Goal: Task Accomplishment & Management: Complete application form

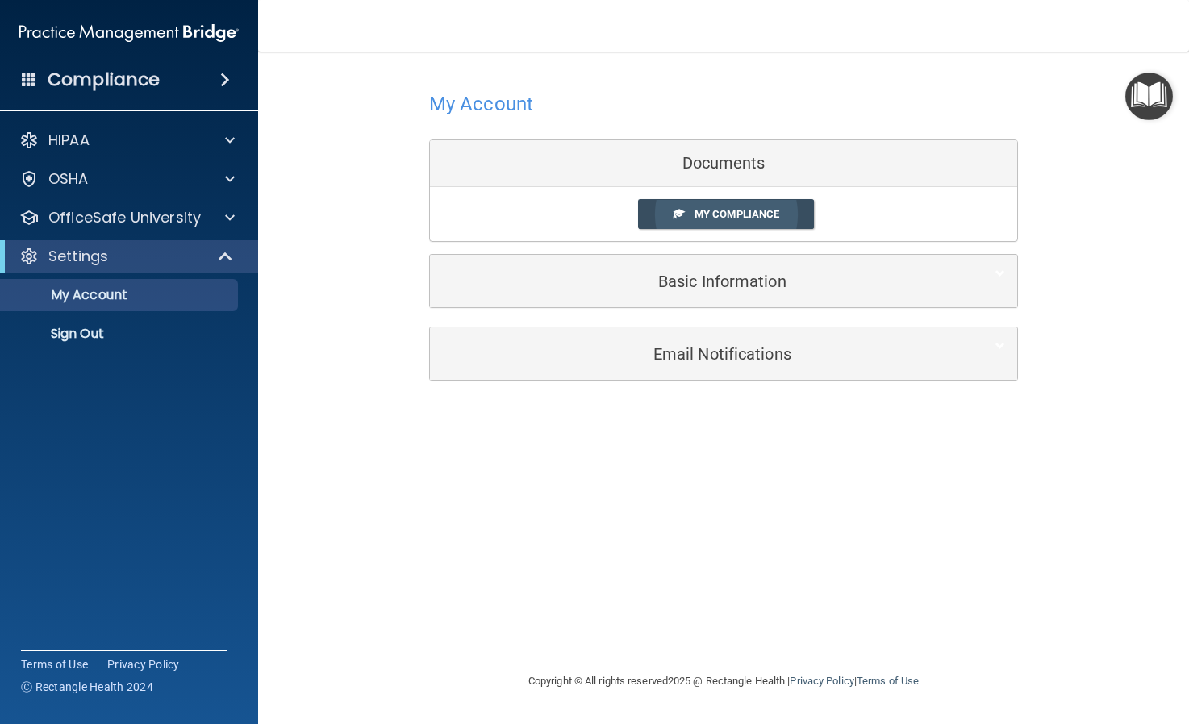
click at [695, 217] on span "My Compliance" at bounding box center [737, 214] width 85 height 12
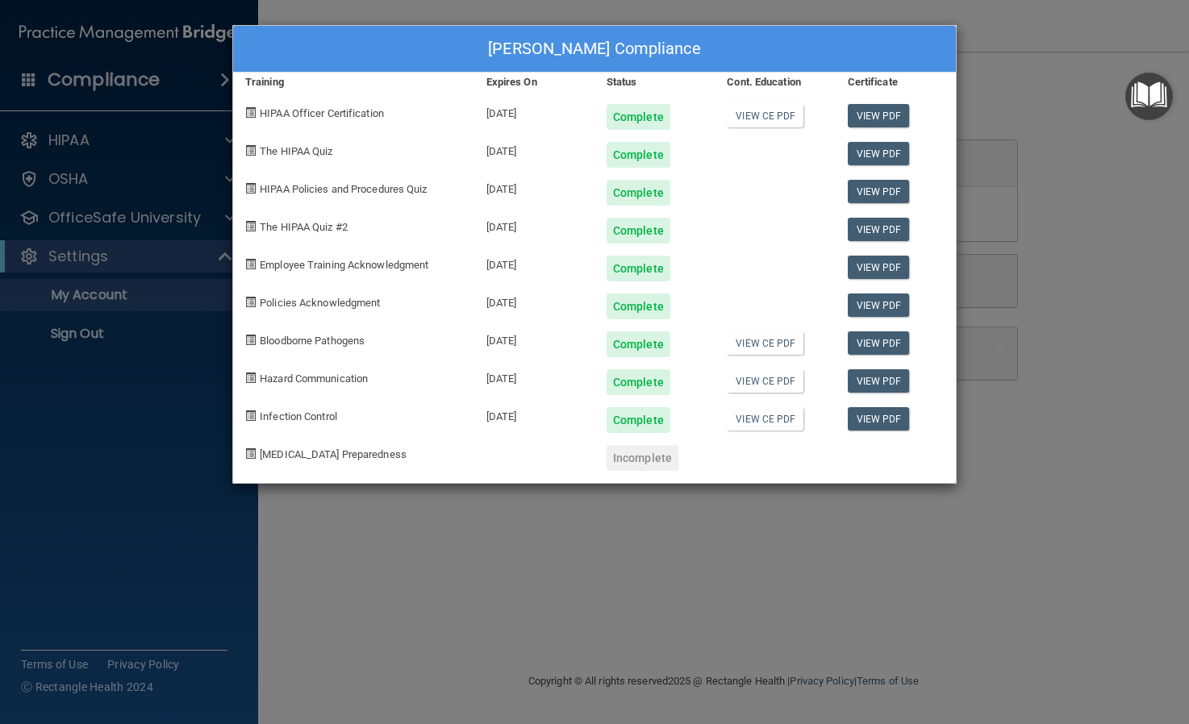
click at [847, 558] on div "Mai Zia Lor's Compliance Training Expires On Status Cont. Education Certificate…" at bounding box center [594, 362] width 1189 height 724
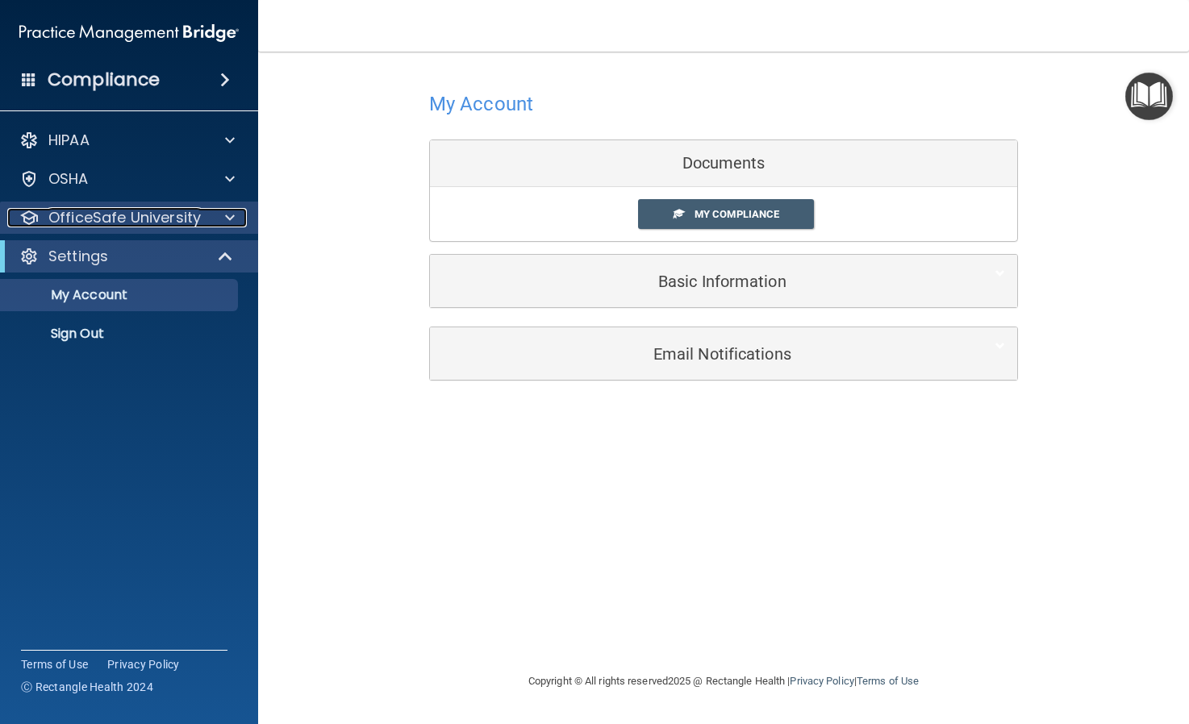
click at [136, 220] on p "OfficeSafe University" at bounding box center [124, 217] width 152 height 19
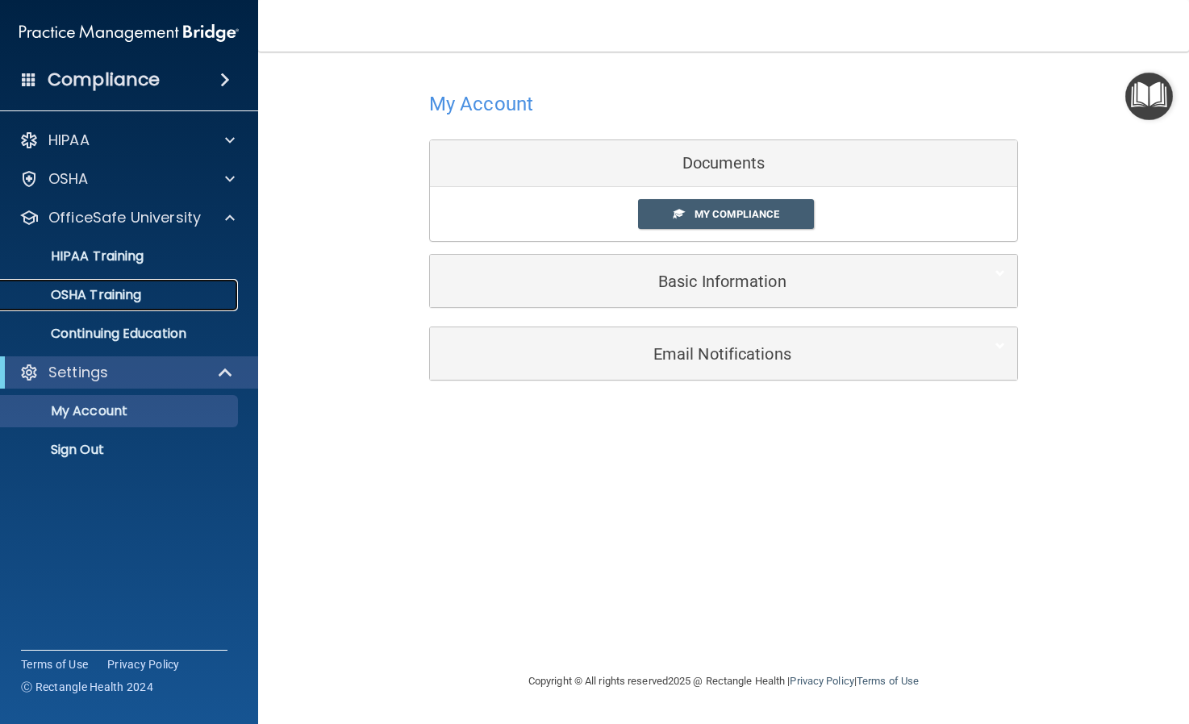
click at [137, 298] on p "OSHA Training" at bounding box center [75, 295] width 131 height 16
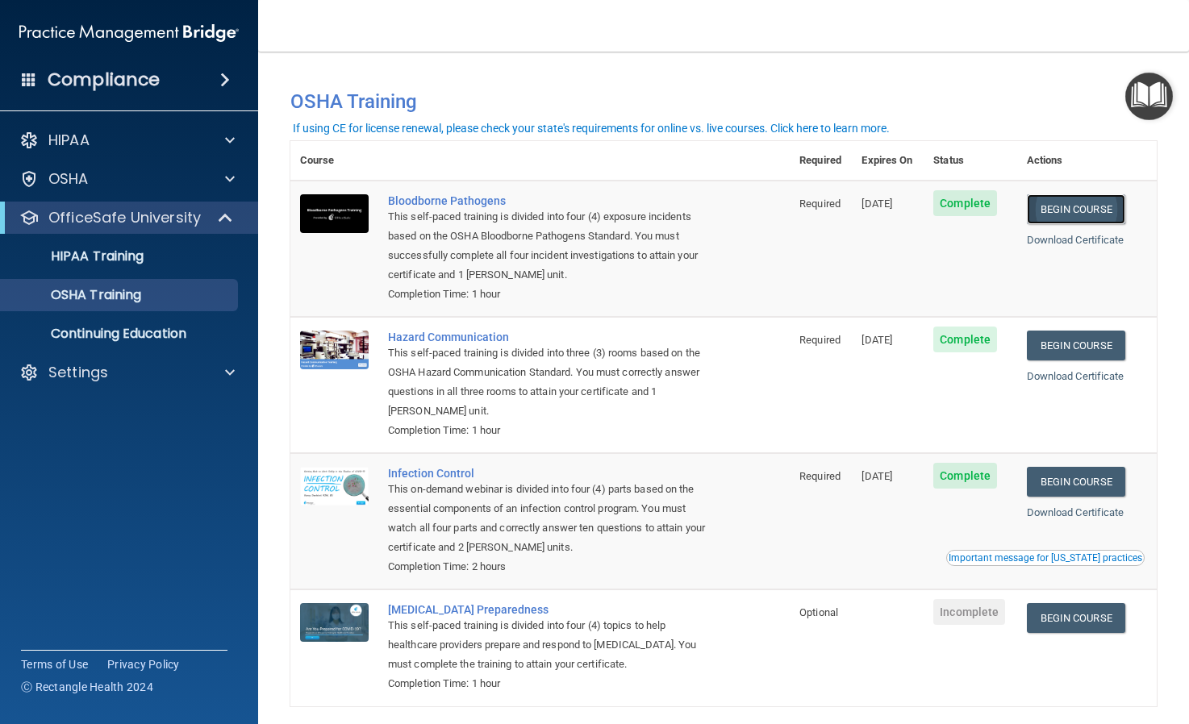
click at [1060, 207] on link "Begin Course" at bounding box center [1076, 209] width 98 height 30
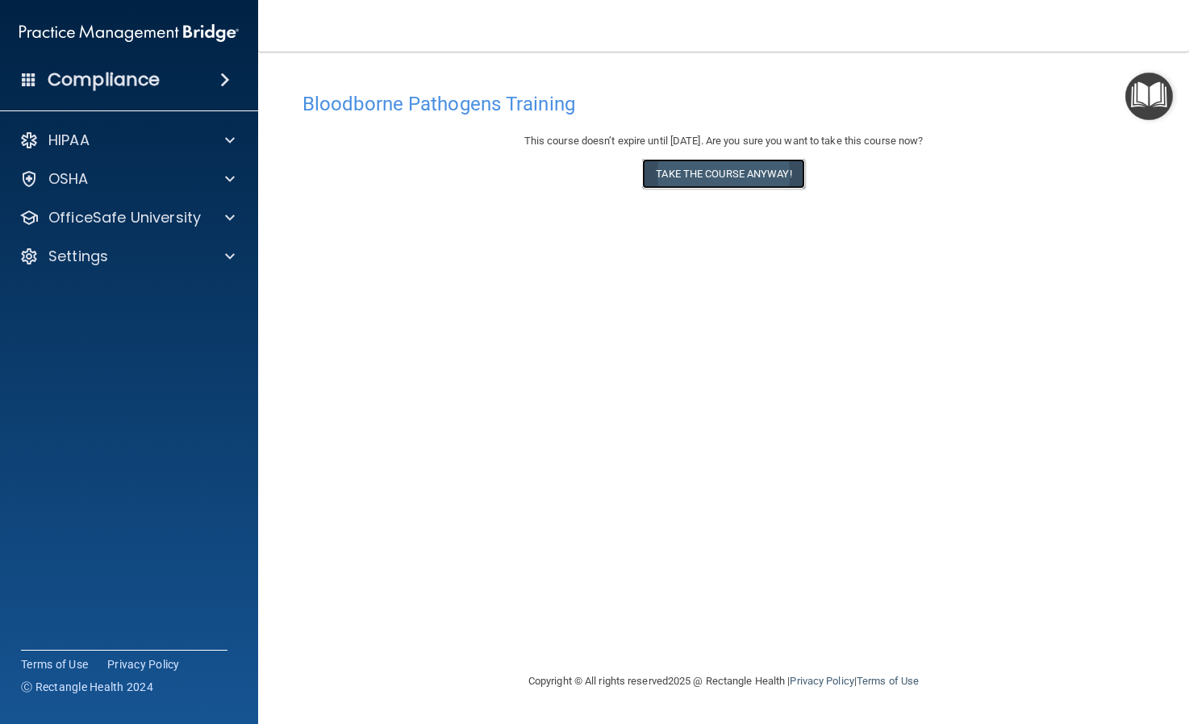
drag, startPoint x: 0, startPoint y: 0, endPoint x: 722, endPoint y: 170, distance: 741.8
click at [722, 170] on button "Take the course anyway!" at bounding box center [723, 174] width 162 height 30
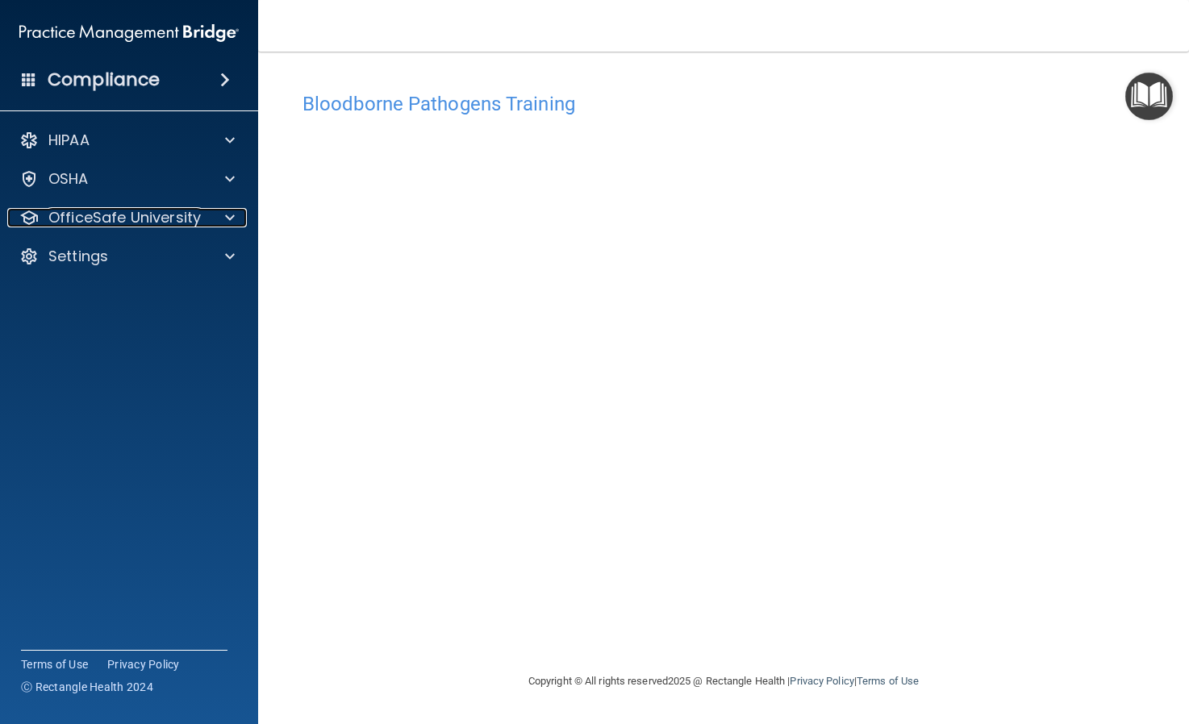
click at [140, 227] on p "OfficeSafe University" at bounding box center [124, 217] width 152 height 19
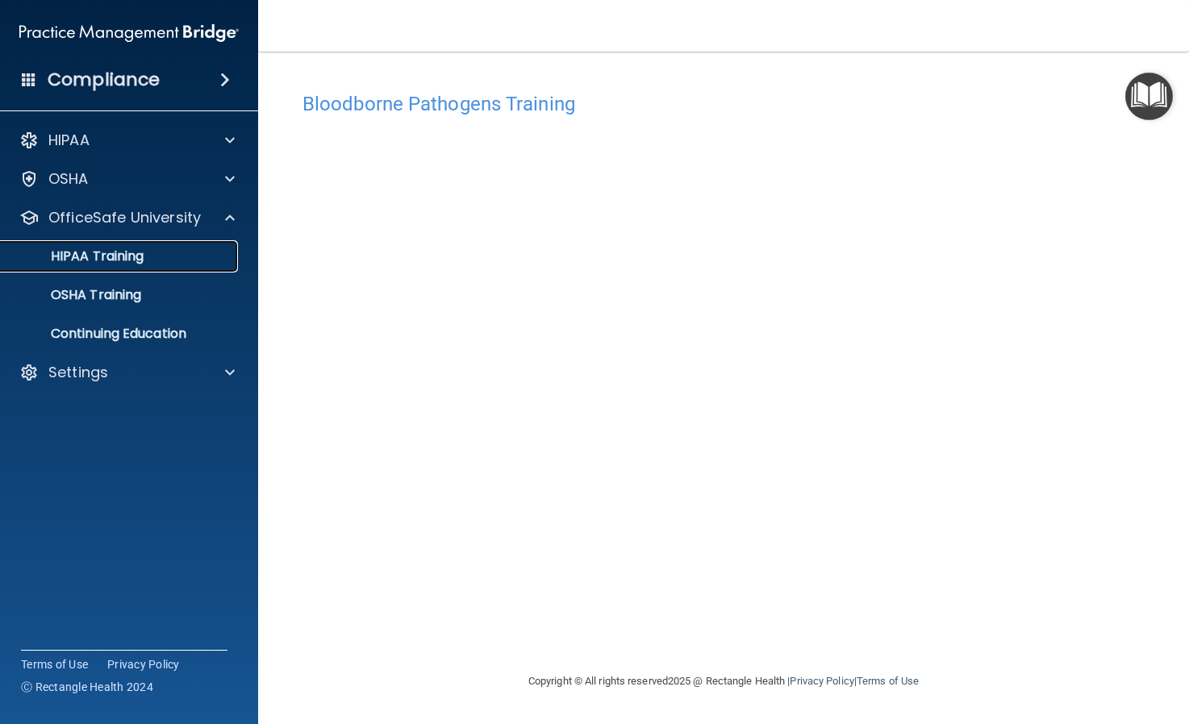
drag, startPoint x: 722, startPoint y: 170, endPoint x: 144, endPoint y: 269, distance: 586.0
click at [144, 269] on link "HIPAA Training" at bounding box center [111, 256] width 254 height 32
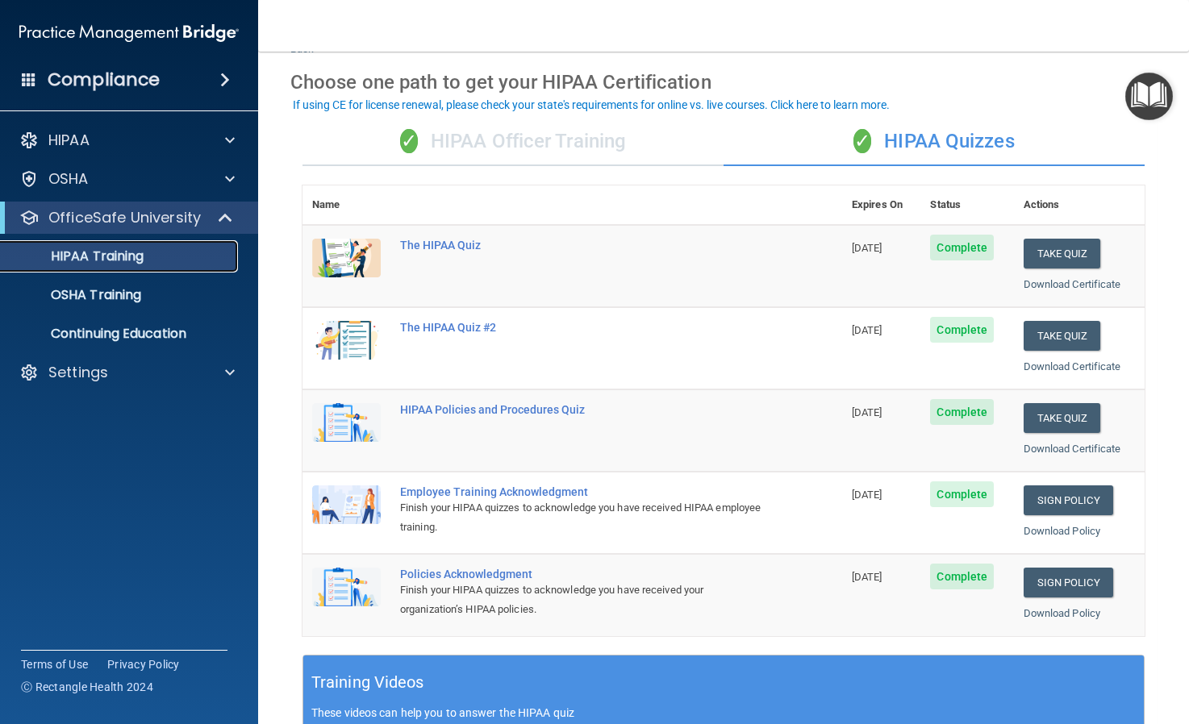
scroll to position [60, 0]
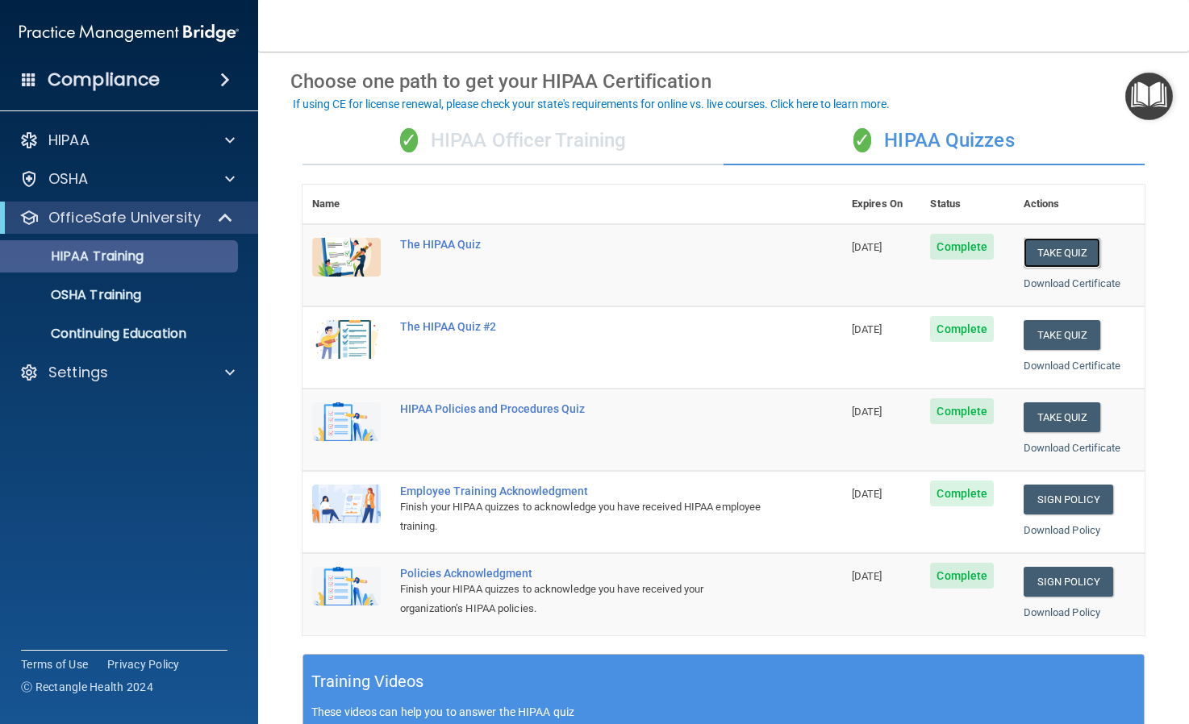
click at [1072, 253] on button "Take Quiz" at bounding box center [1062, 253] width 77 height 30
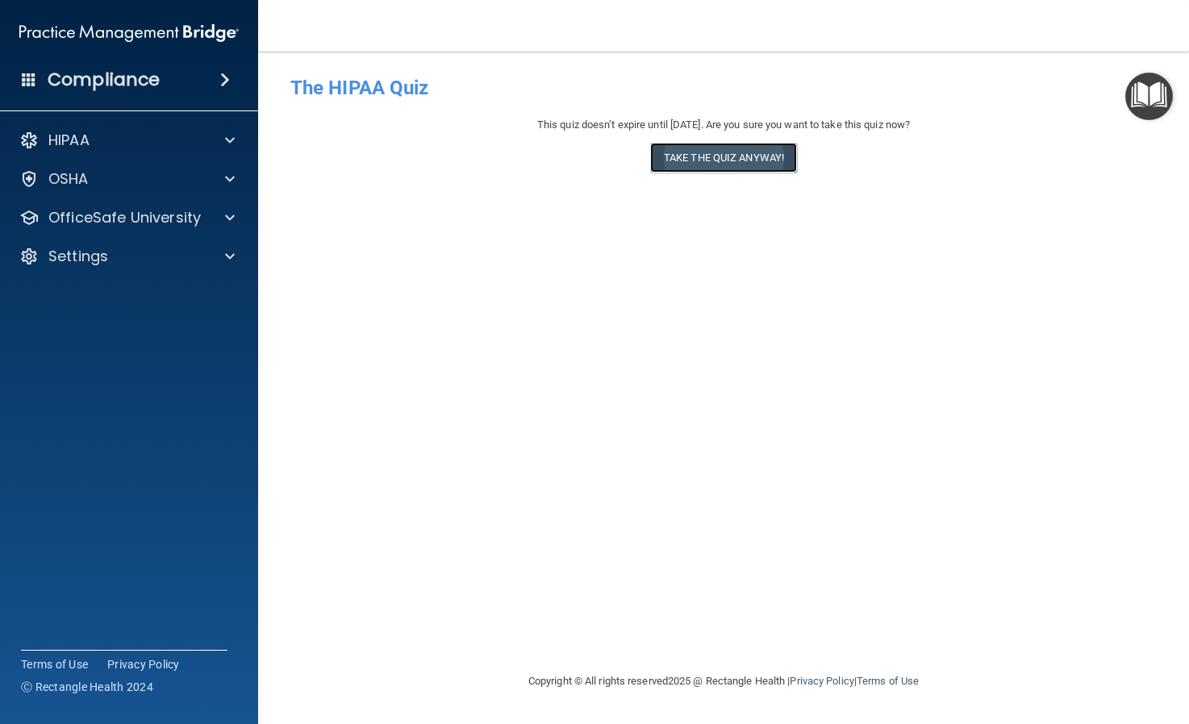
drag, startPoint x: 144, startPoint y: 269, endPoint x: 745, endPoint y: 156, distance: 611.5
click at [745, 156] on button "Take the quiz anyway!" at bounding box center [723, 158] width 147 height 30
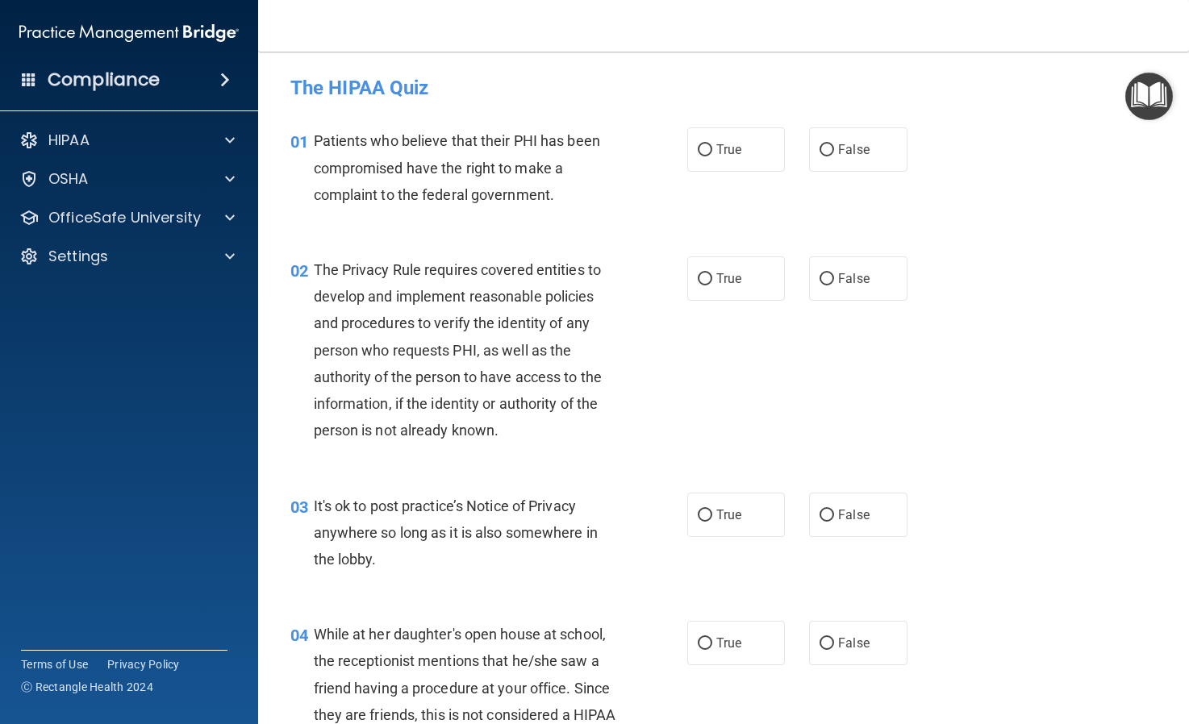
click at [702, 150] on input "True" at bounding box center [705, 150] width 15 height 12
radio input "true"
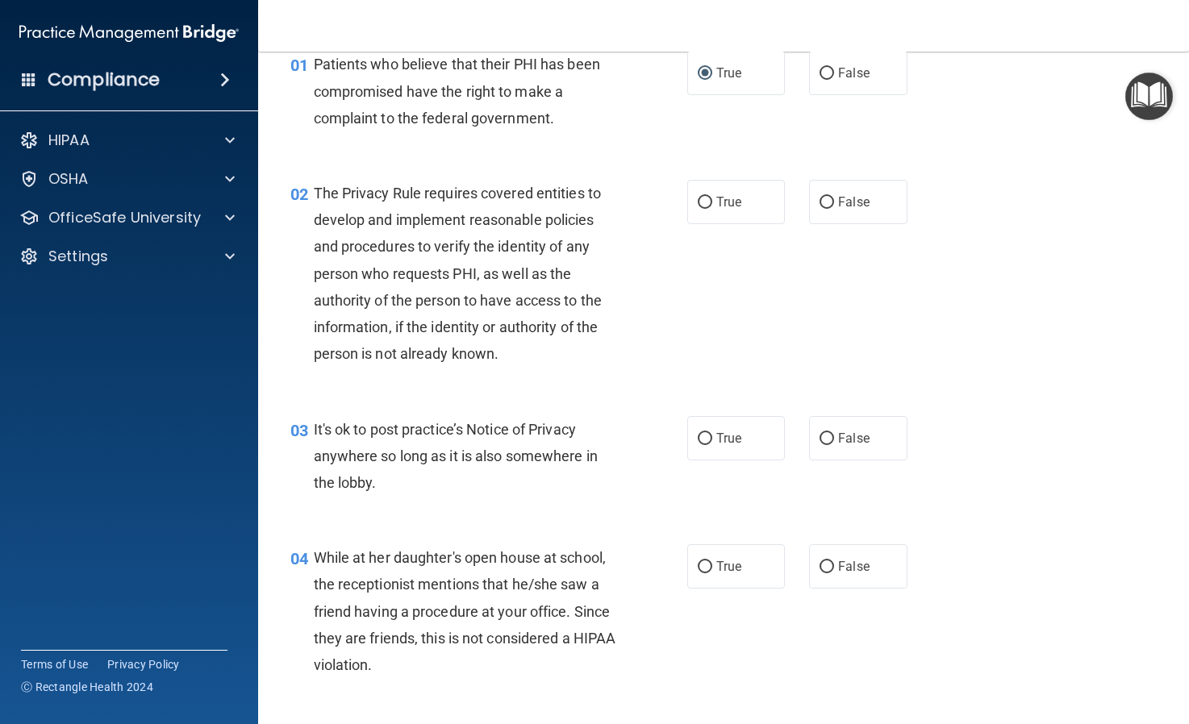
scroll to position [90, 0]
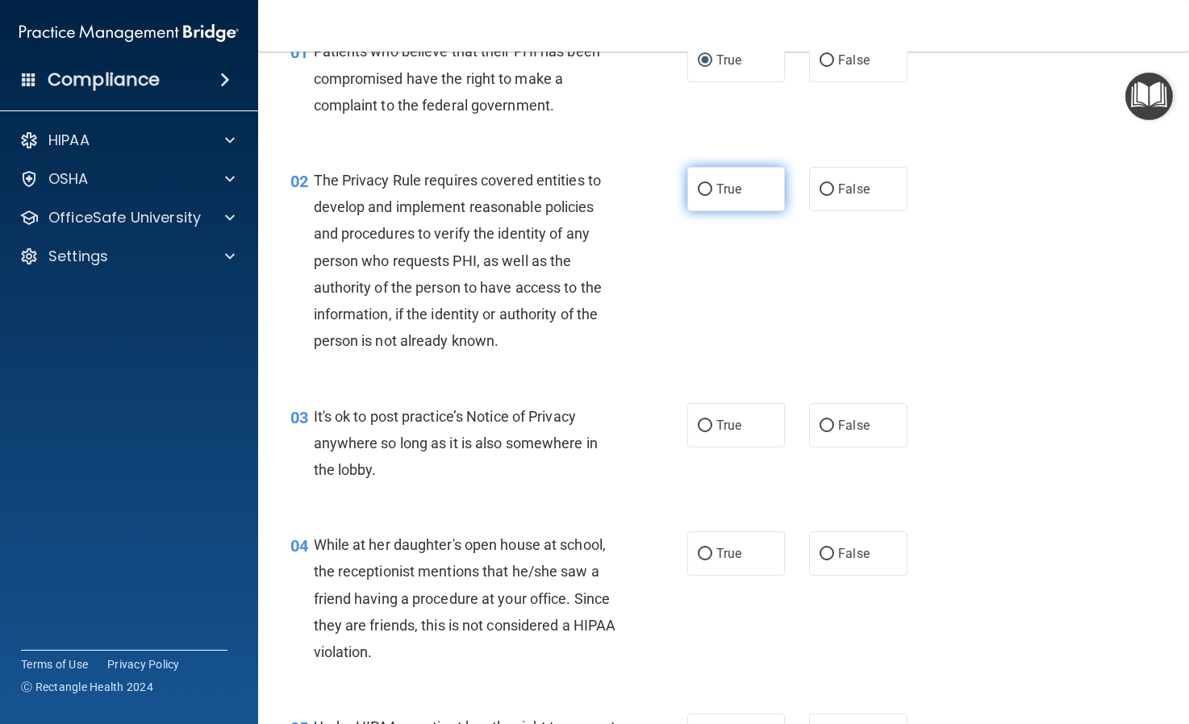
drag, startPoint x: 745, startPoint y: 156, endPoint x: 707, endPoint y: 190, distance: 50.9
click at [707, 190] on input "True" at bounding box center [705, 190] width 15 height 12
radio input "true"
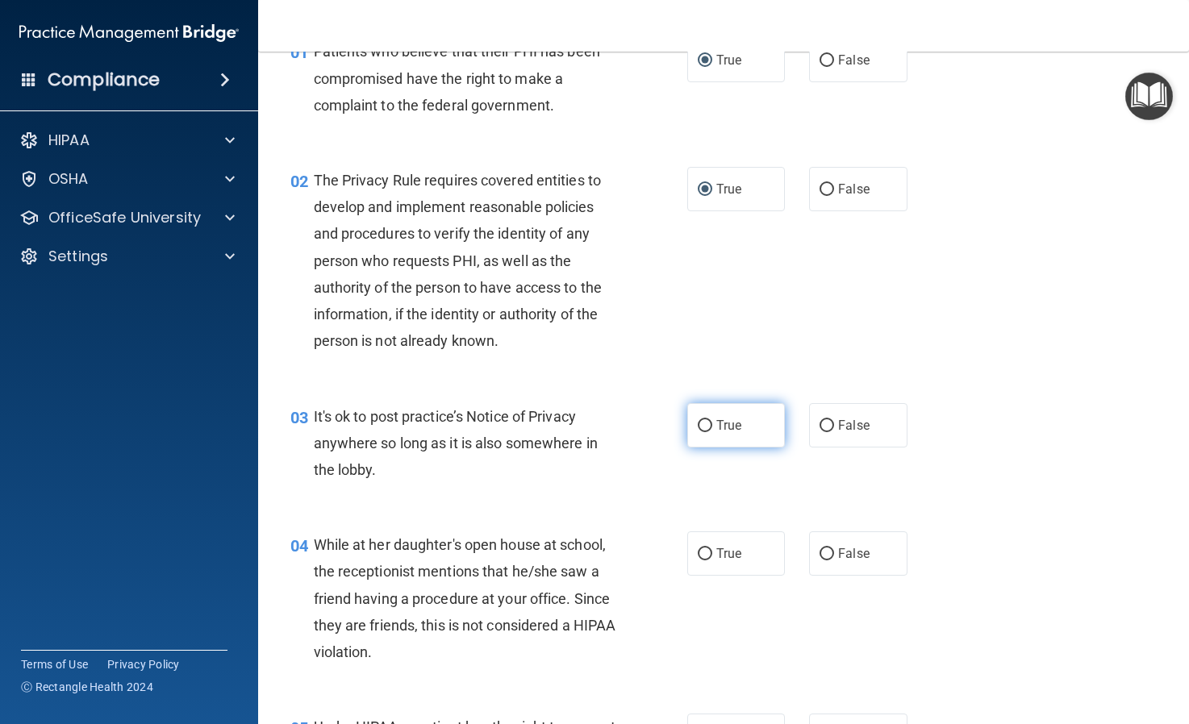
drag, startPoint x: 707, startPoint y: 190, endPoint x: 703, endPoint y: 423, distance: 233.2
click at [703, 423] on input "True" at bounding box center [705, 426] width 15 height 12
radio input "true"
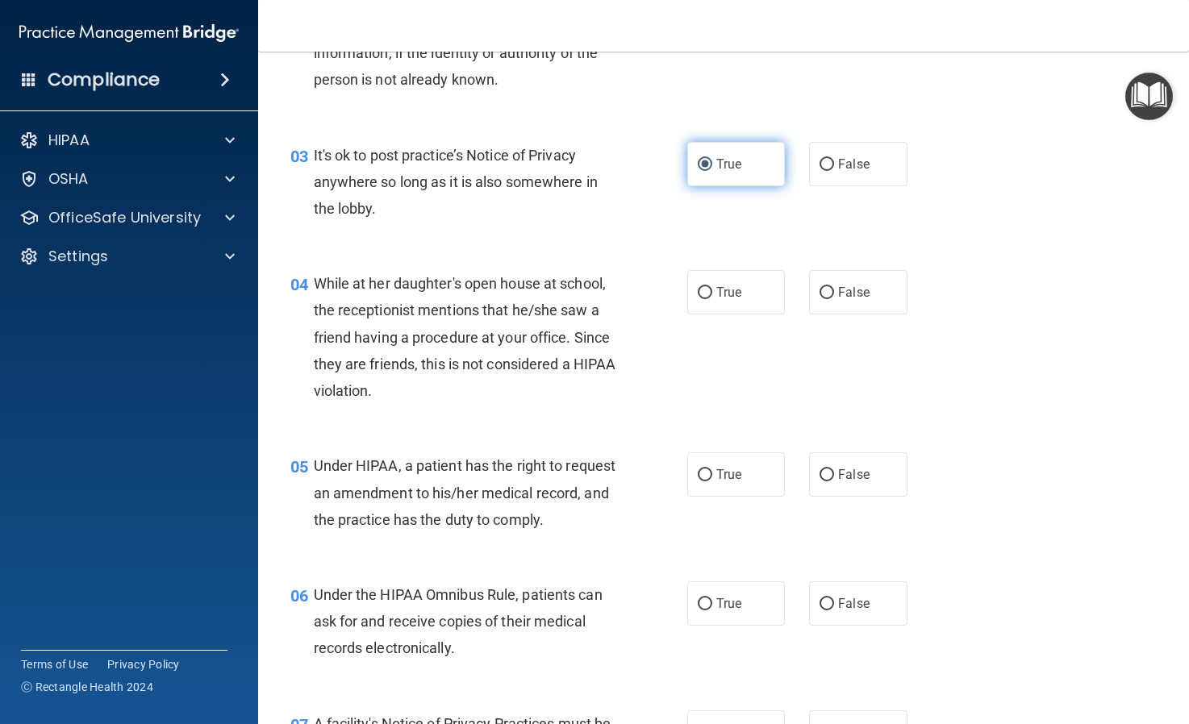
scroll to position [362, 0]
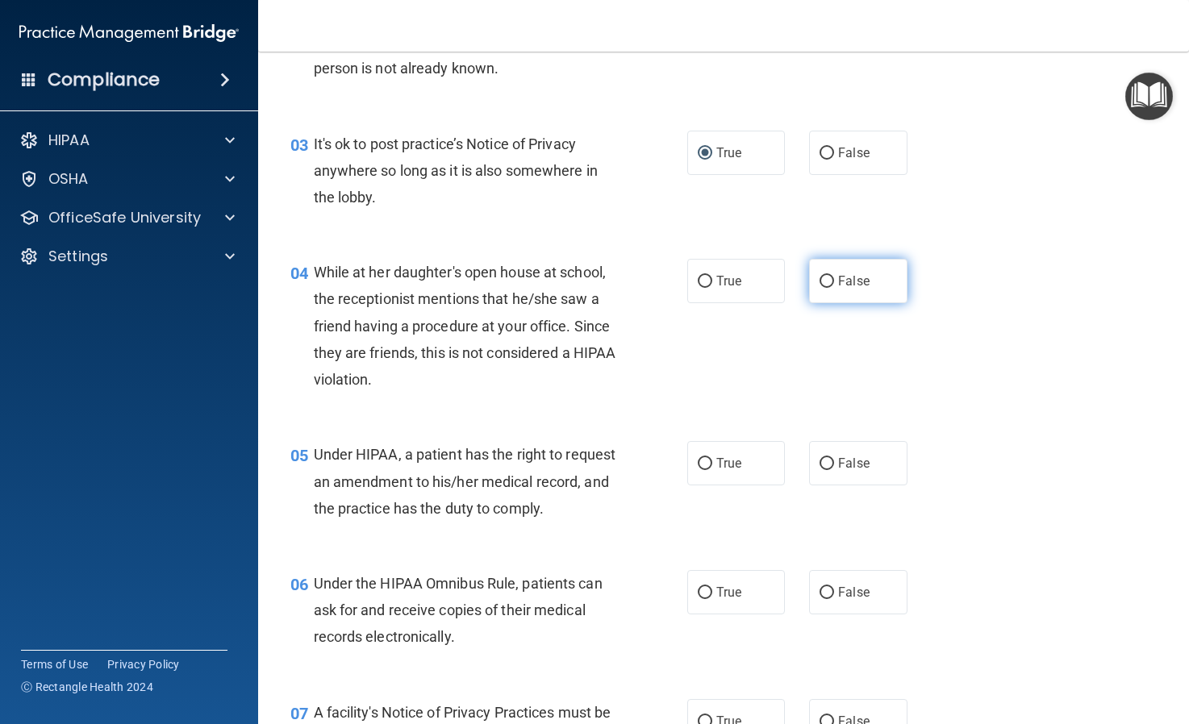
drag, startPoint x: 703, startPoint y: 423, endPoint x: 830, endPoint y: 282, distance: 189.6
click at [830, 282] on input "False" at bounding box center [827, 282] width 15 height 12
radio input "true"
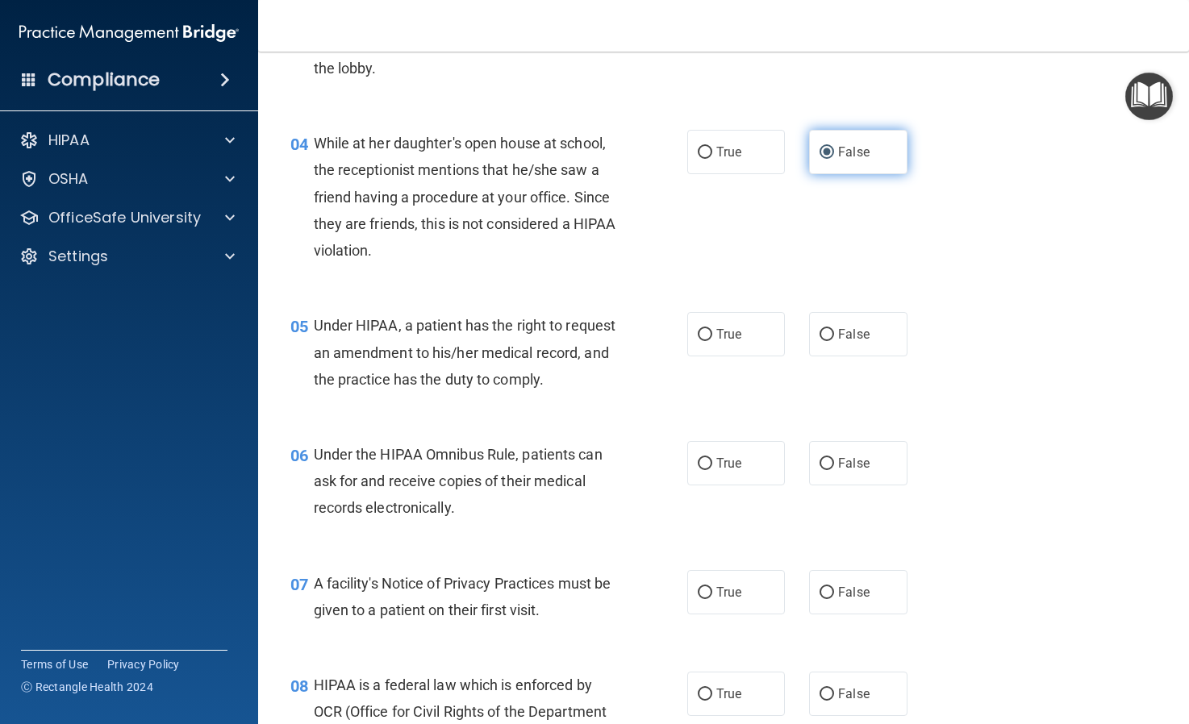
scroll to position [496, 0]
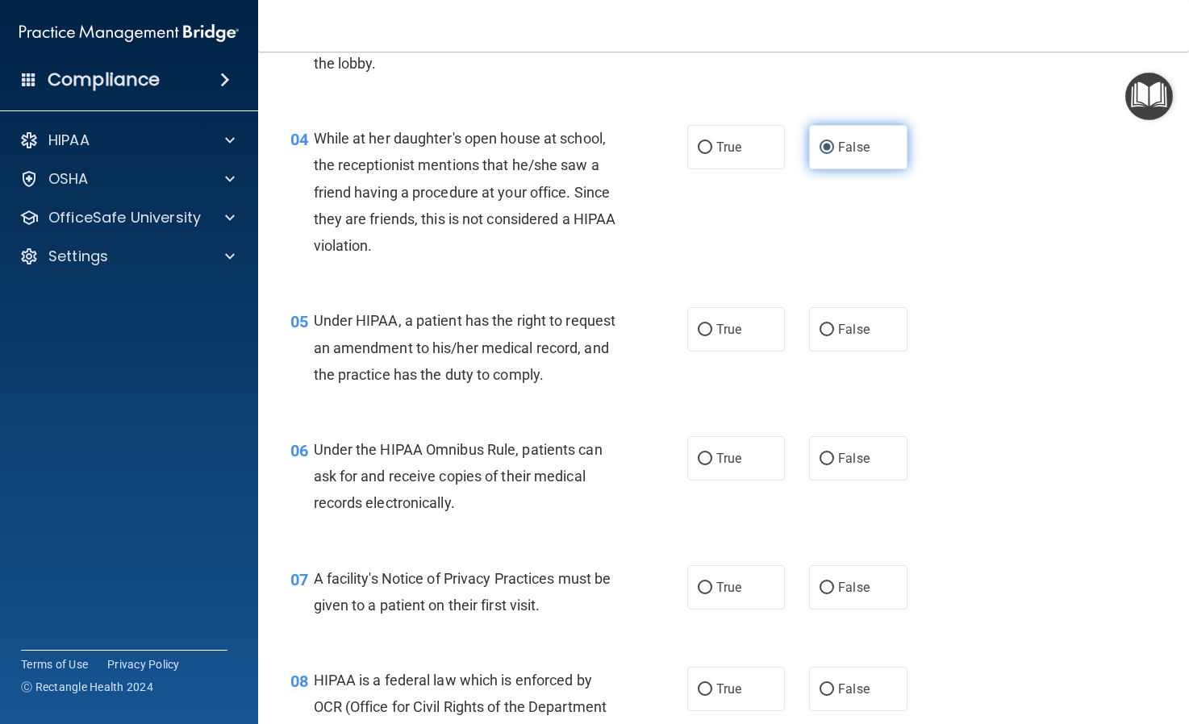
click at [705, 328] on input "True" at bounding box center [705, 330] width 15 height 12
radio input "true"
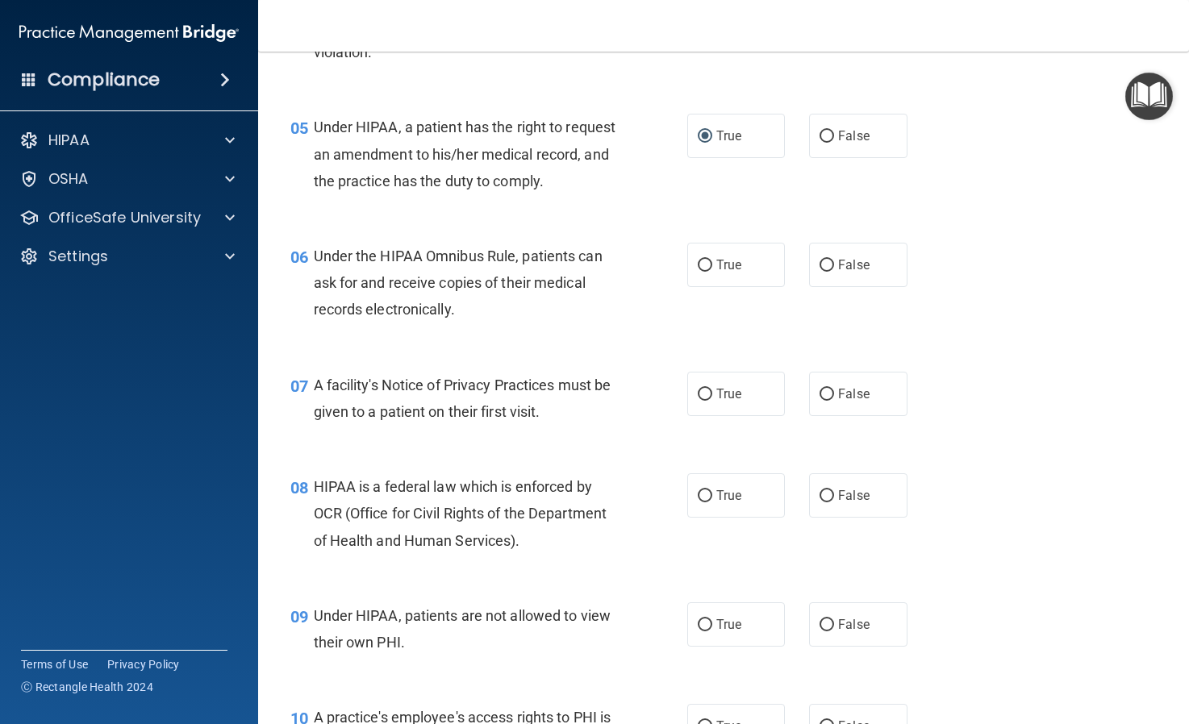
scroll to position [694, 0]
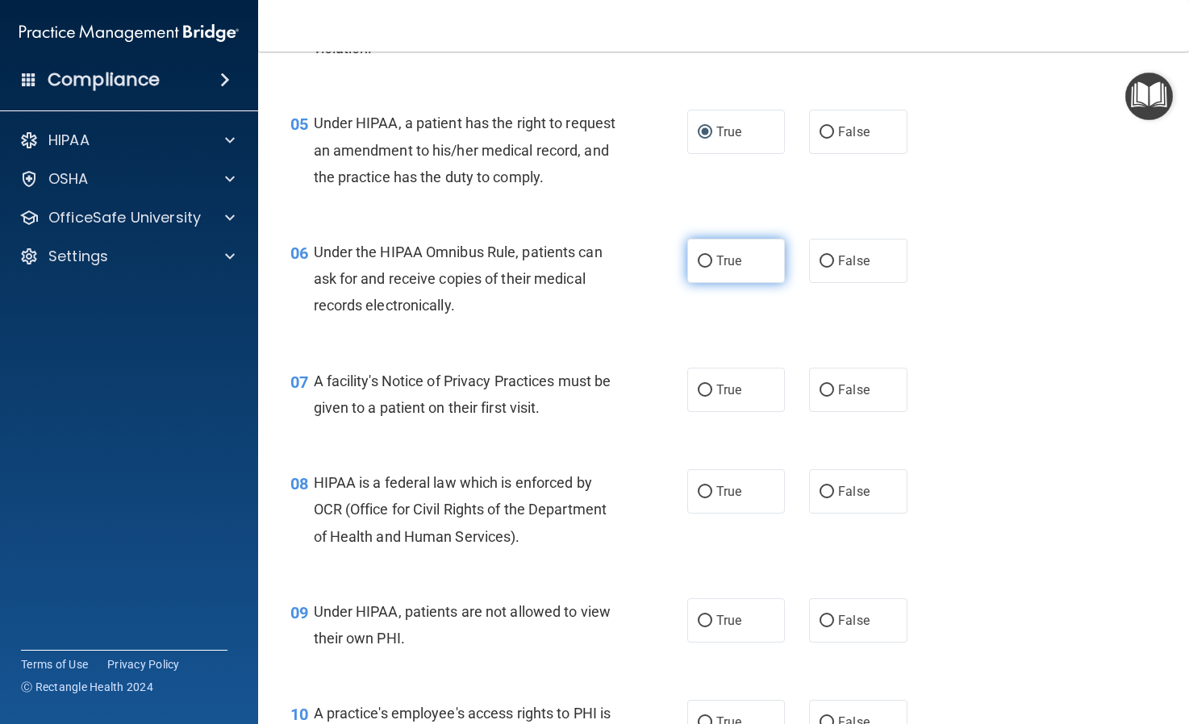
drag, startPoint x: 830, startPoint y: 282, endPoint x: 705, endPoint y: 260, distance: 127.1
click at [705, 260] on input "True" at bounding box center [705, 262] width 15 height 12
radio input "true"
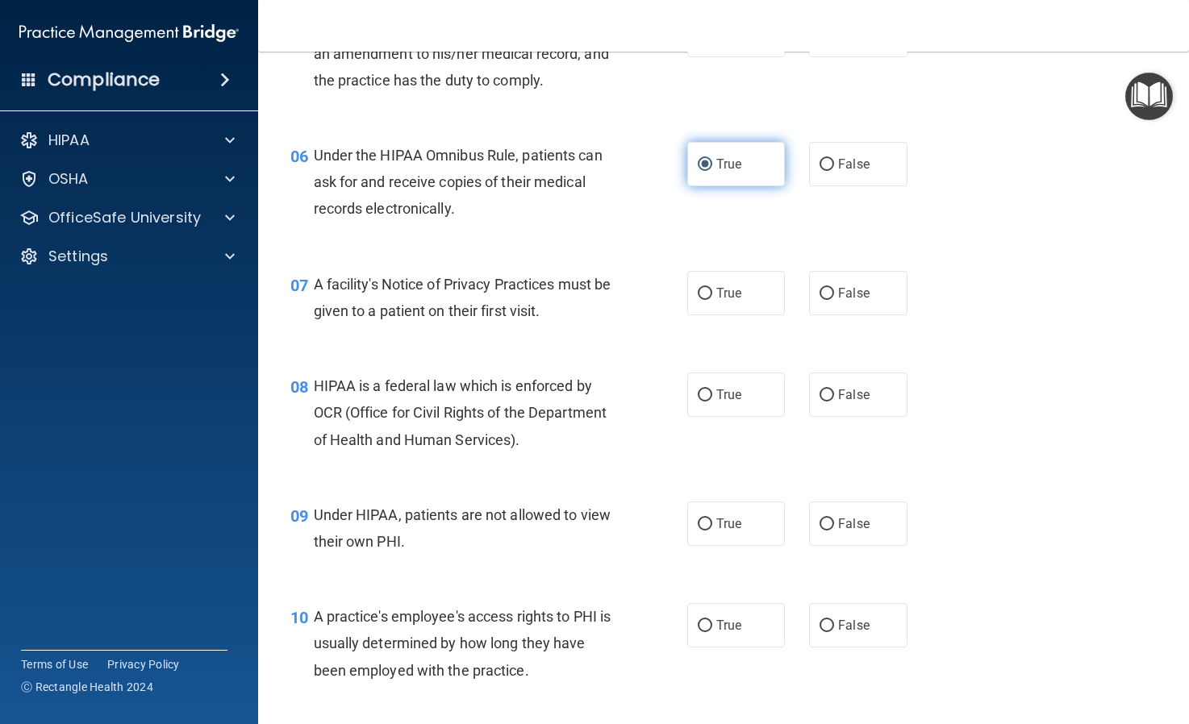
scroll to position [792, 0]
click at [703, 292] on input "True" at bounding box center [705, 292] width 15 height 12
radio input "true"
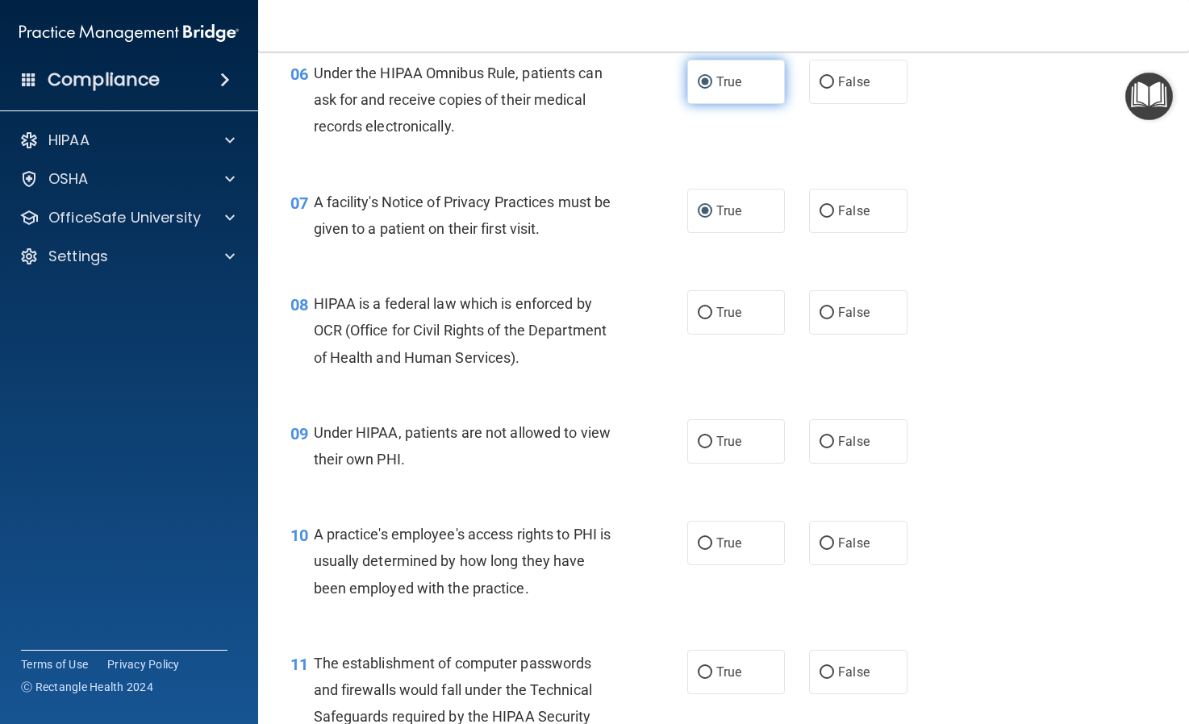
scroll to position [882, 0]
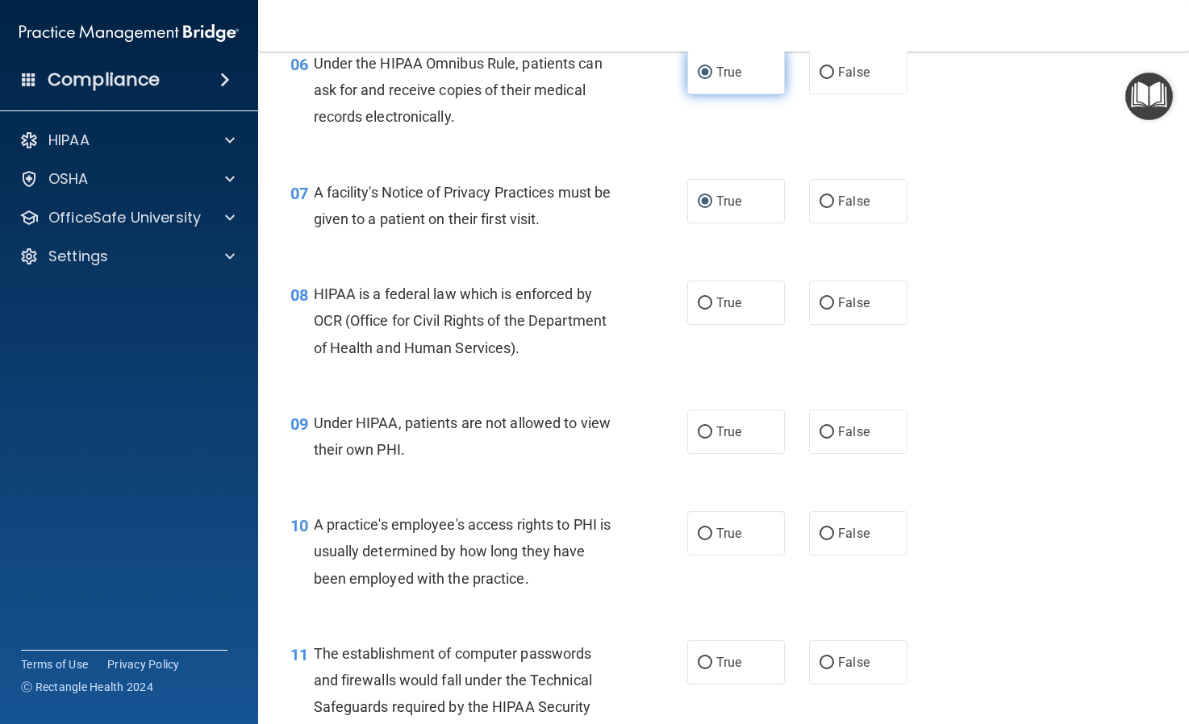
click at [703, 307] on input "True" at bounding box center [705, 304] width 15 height 12
radio input "true"
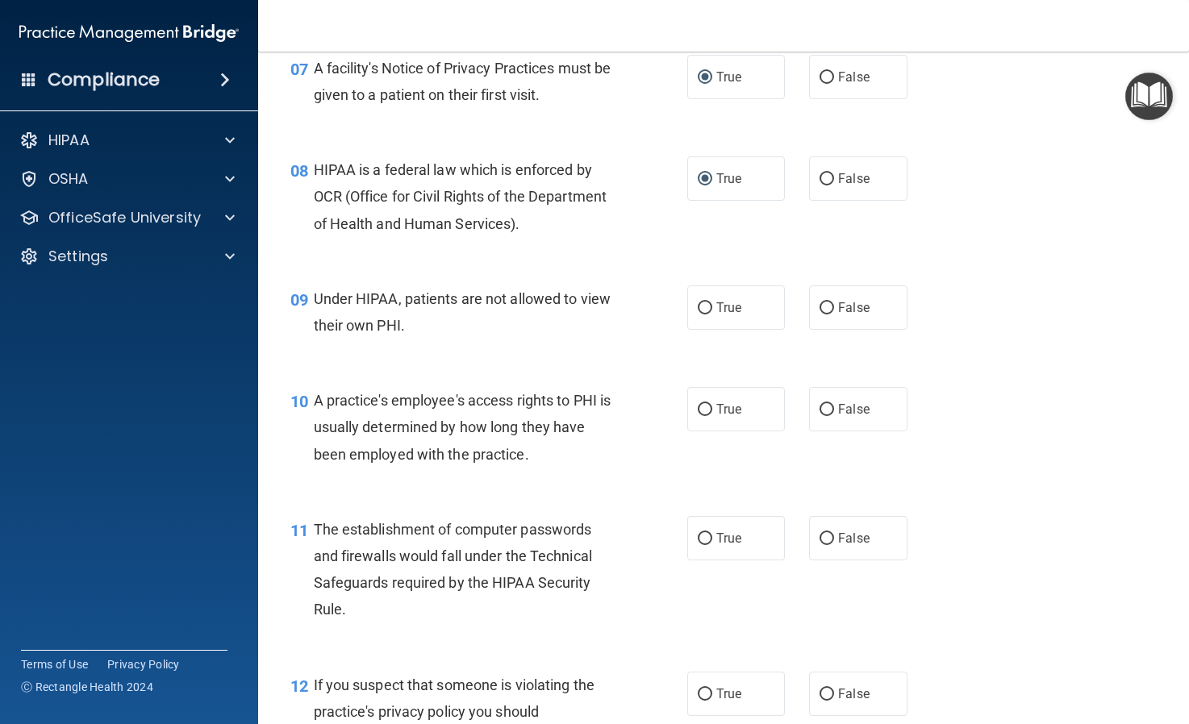
scroll to position [1018, 0]
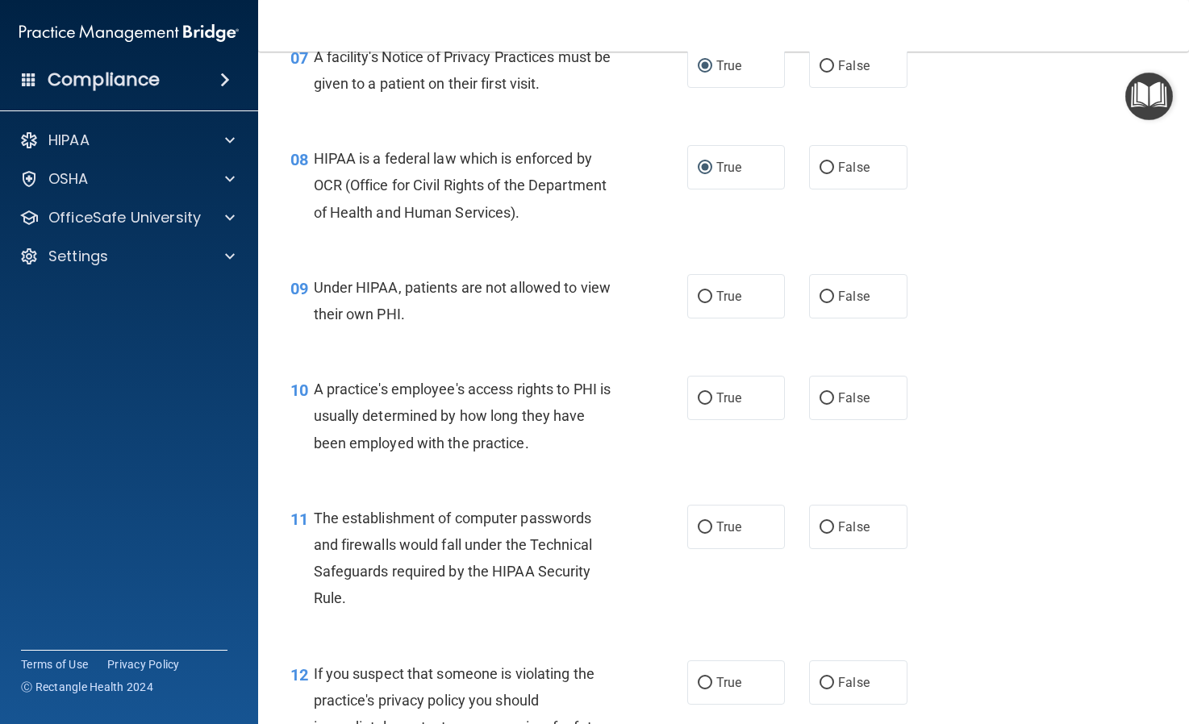
click at [822, 298] on input "False" at bounding box center [827, 297] width 15 height 12
radio input "true"
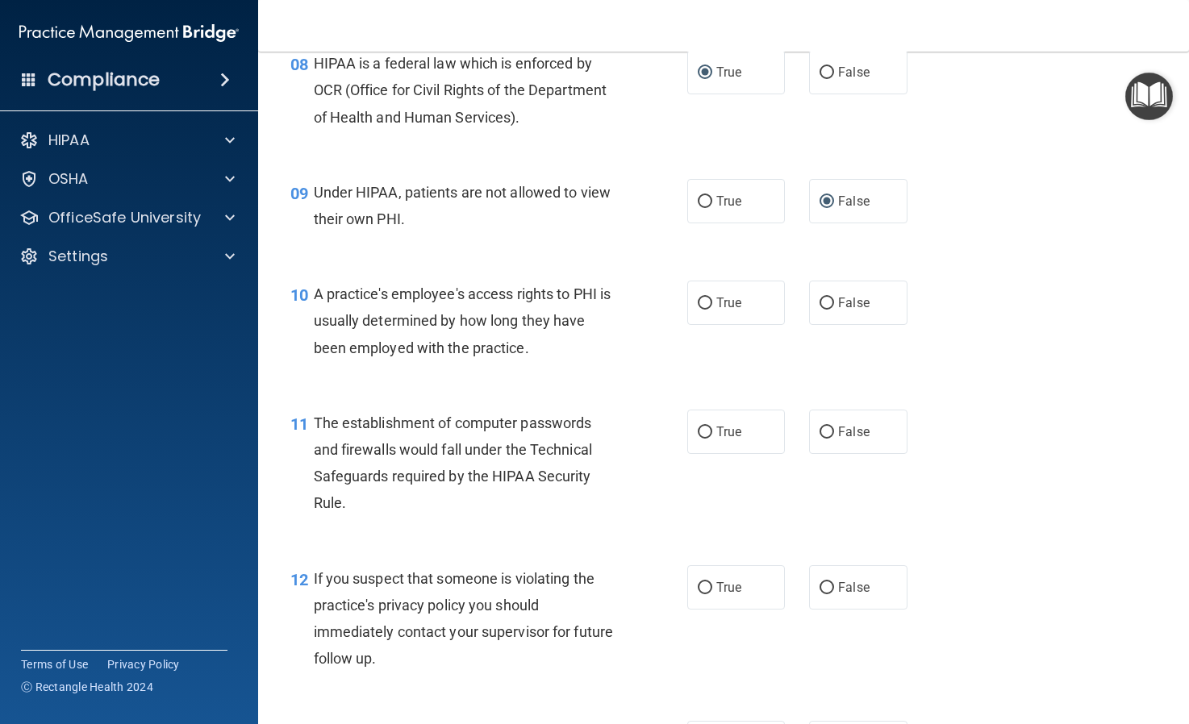
scroll to position [1125, 0]
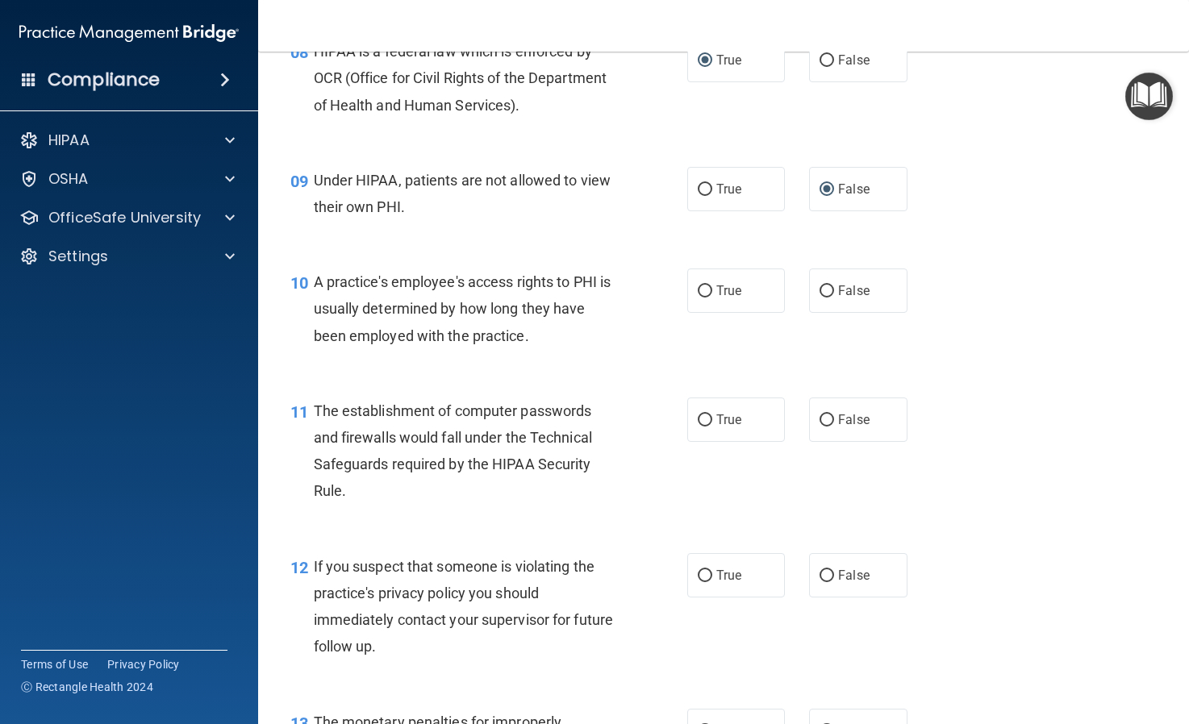
click at [830, 292] on input "False" at bounding box center [827, 292] width 15 height 12
radio input "true"
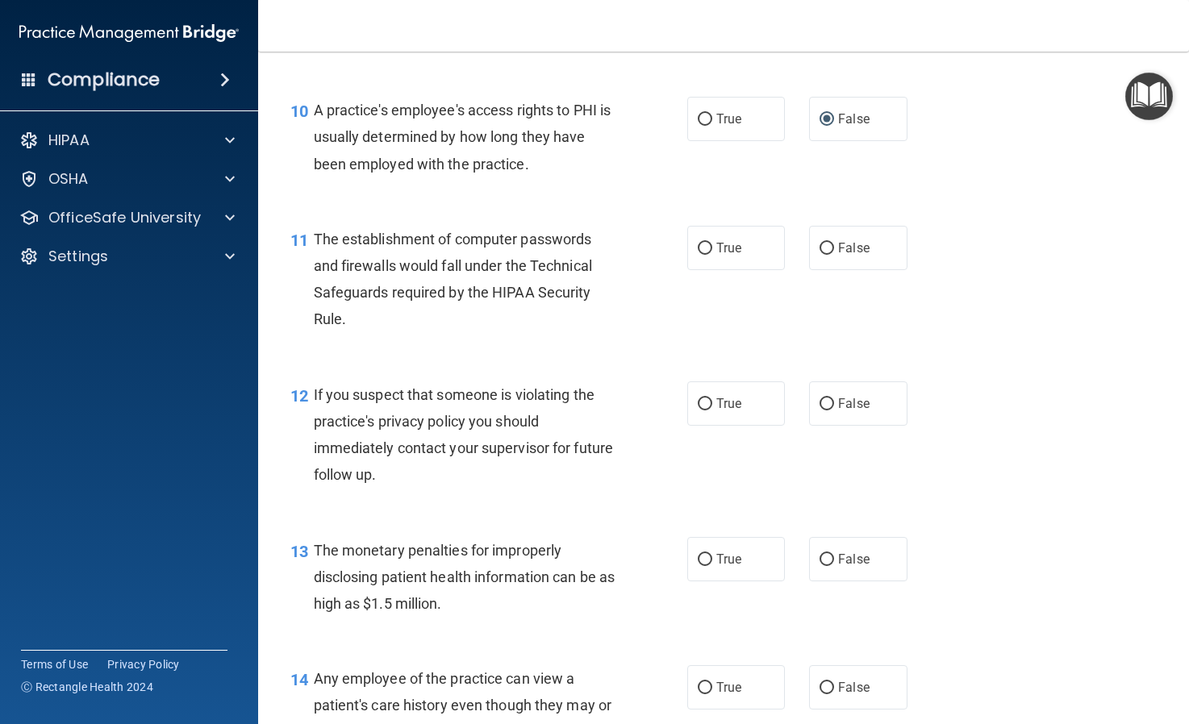
scroll to position [1308, 0]
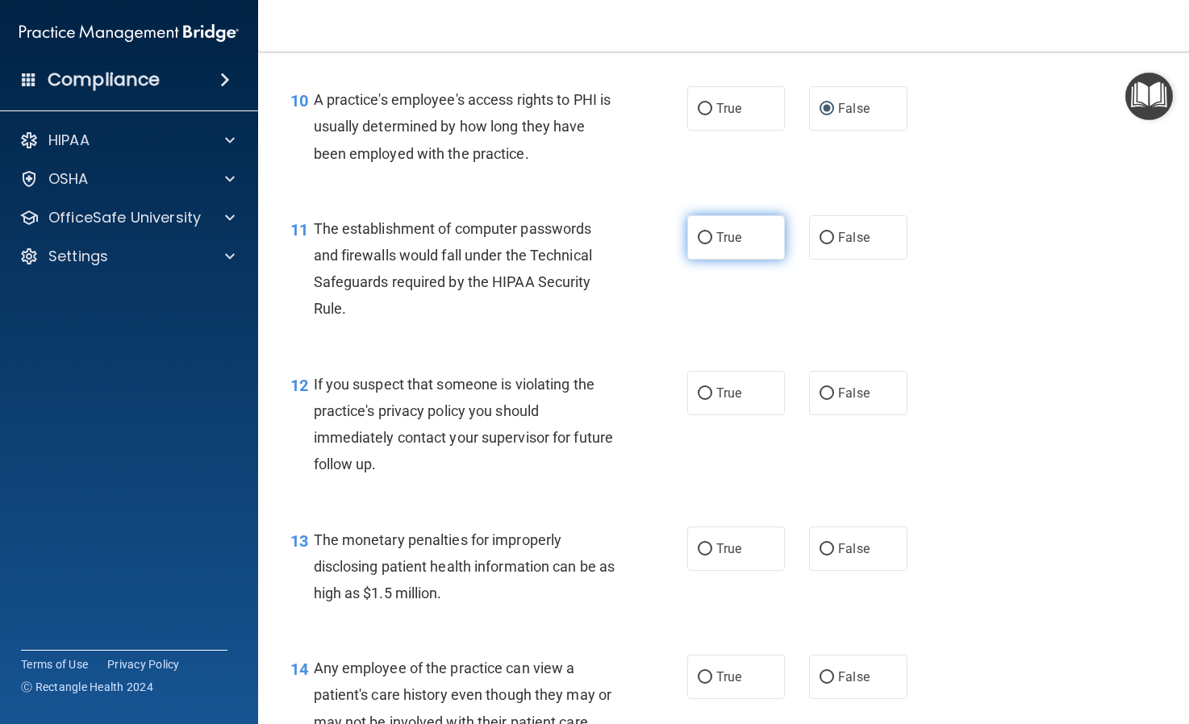
drag, startPoint x: 705, startPoint y: 260, endPoint x: 706, endPoint y: 236, distance: 23.4
click at [706, 236] on input "True" at bounding box center [705, 238] width 15 height 12
radio input "true"
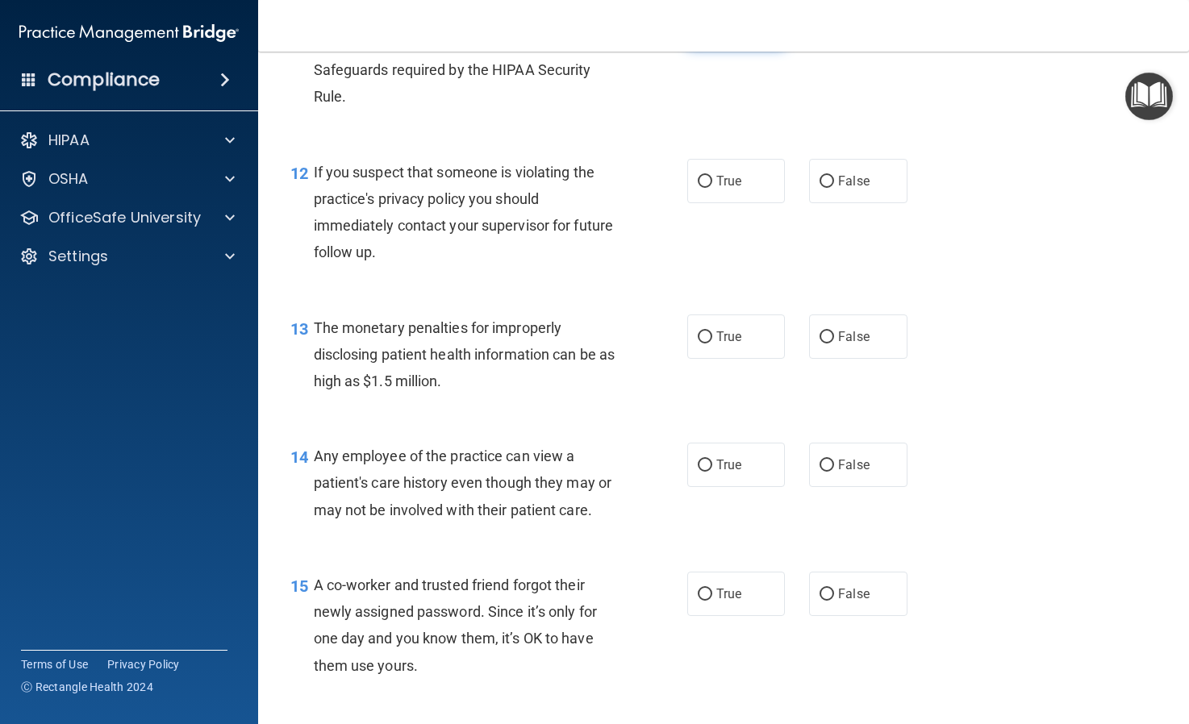
scroll to position [1521, 0]
click at [706, 178] on input "True" at bounding box center [705, 181] width 15 height 12
radio input "true"
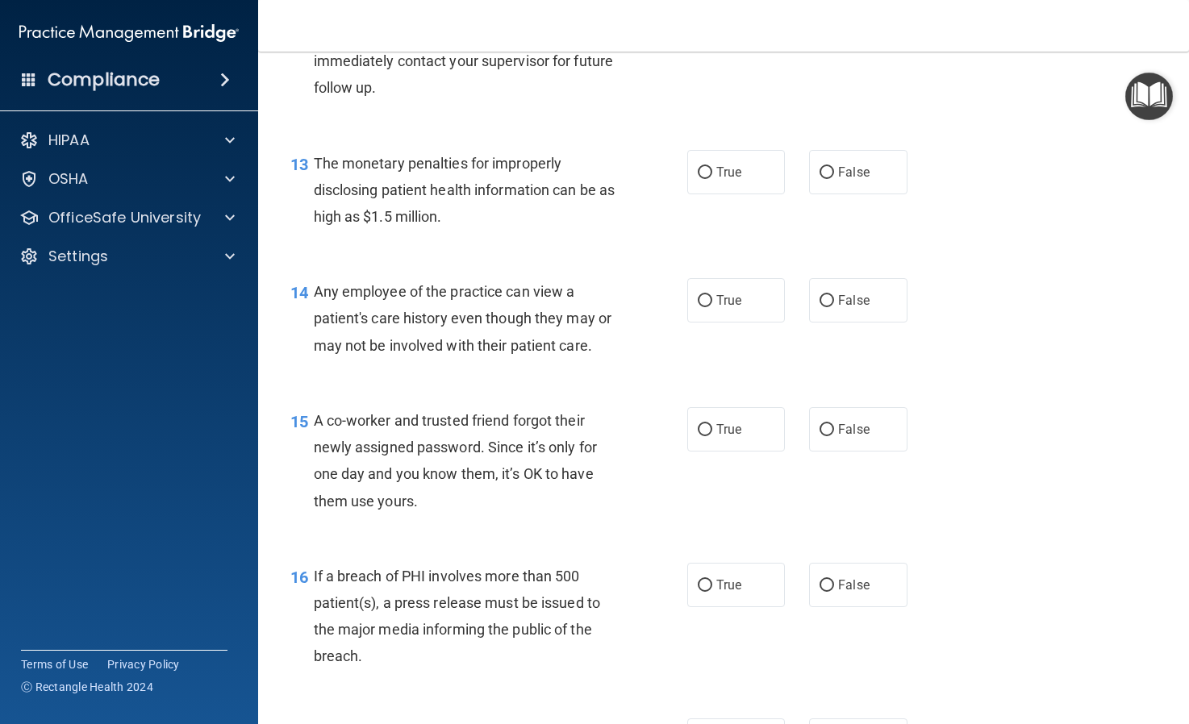
scroll to position [1686, 0]
click at [703, 170] on input "True" at bounding box center [705, 171] width 15 height 12
radio input "true"
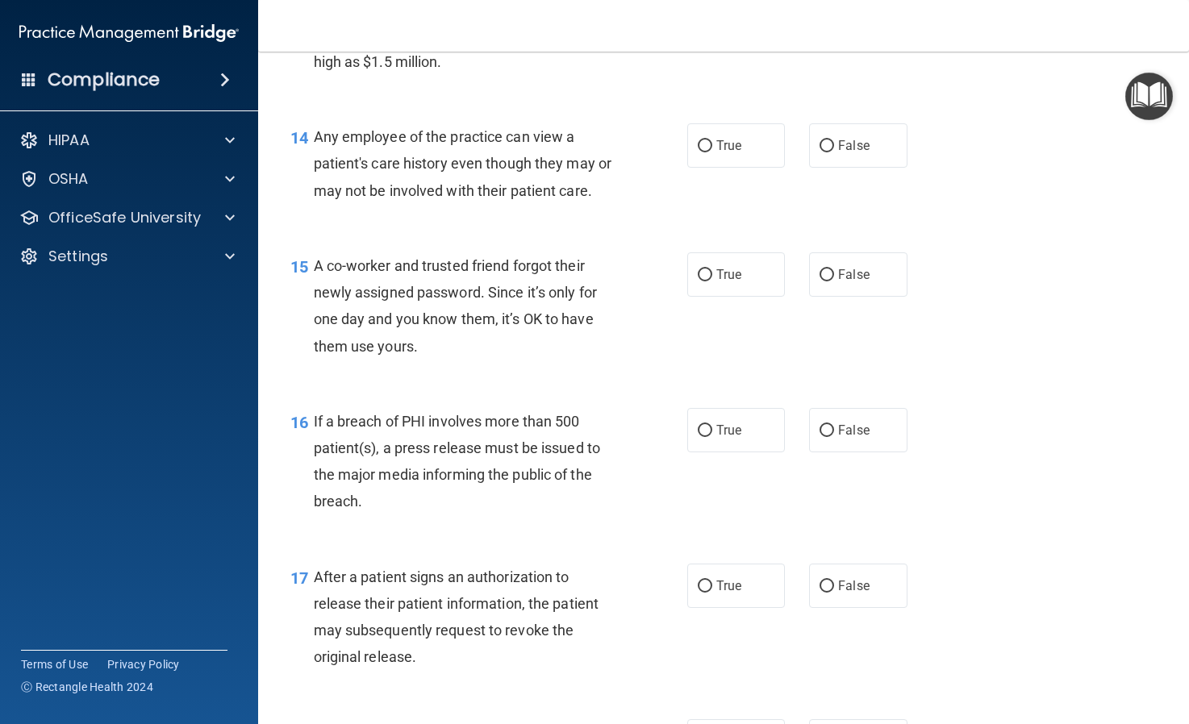
scroll to position [1840, 0]
click at [708, 144] on input "True" at bounding box center [705, 146] width 15 height 12
radio input "true"
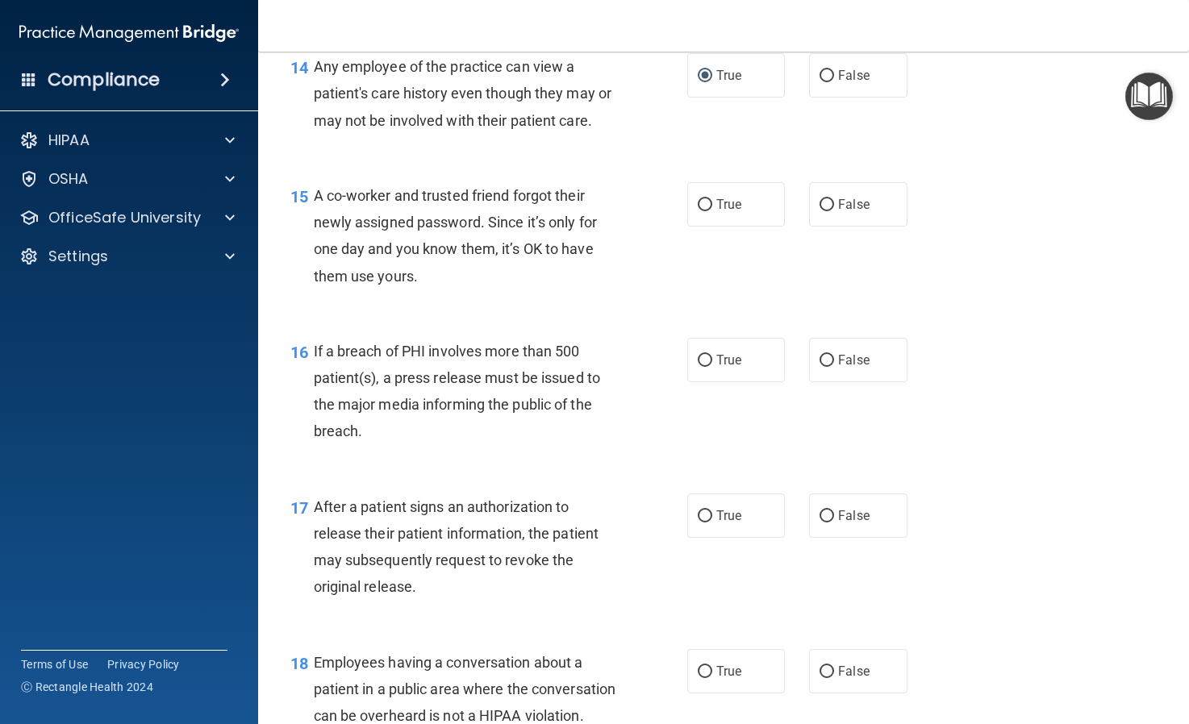
scroll to position [1915, 0]
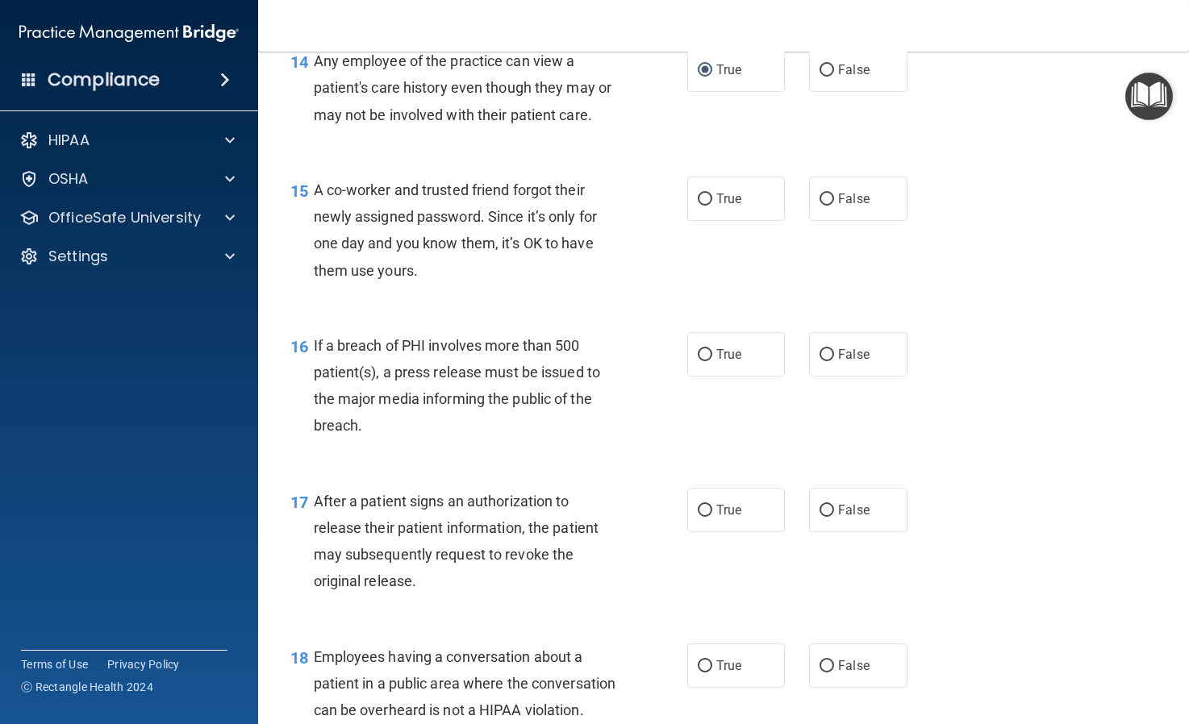
click at [825, 201] on input "False" at bounding box center [827, 200] width 15 height 12
radio input "true"
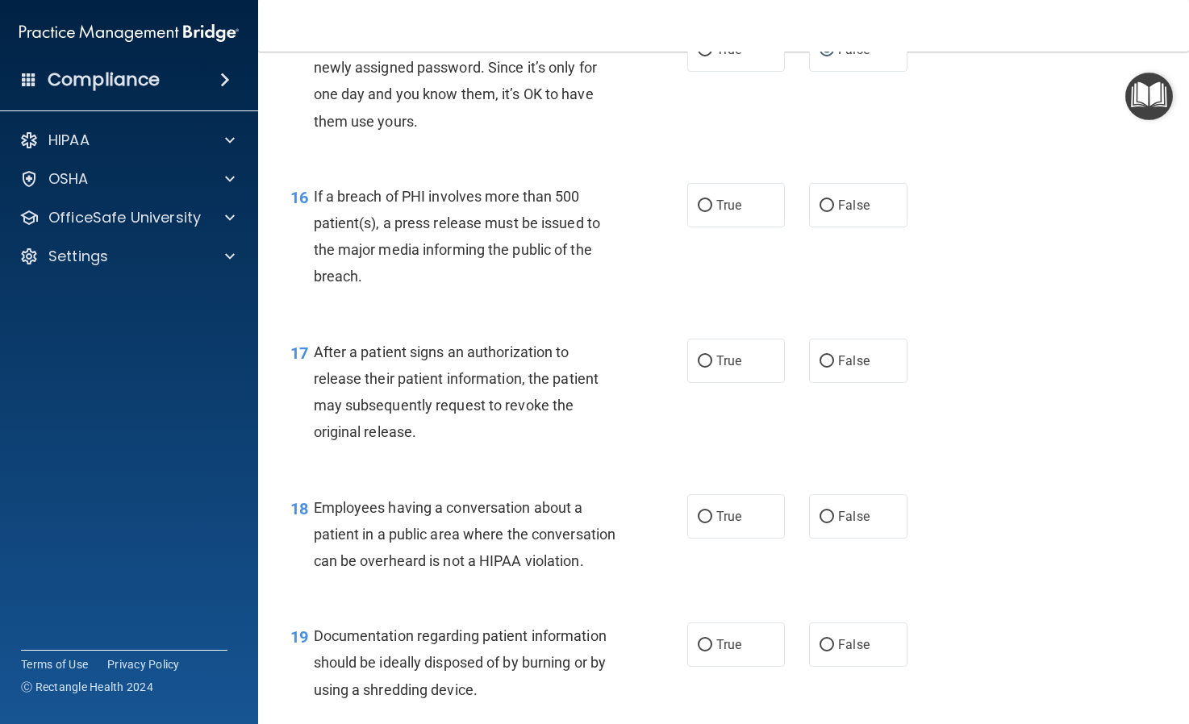
scroll to position [2070, 0]
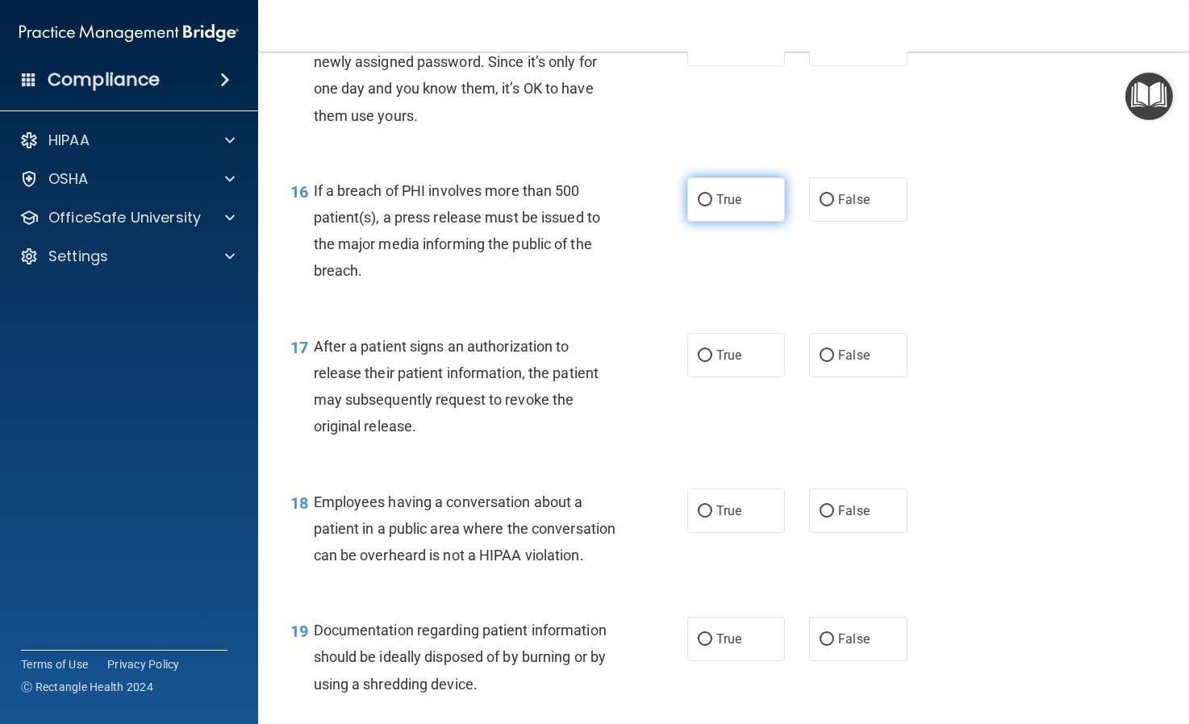
drag, startPoint x: 706, startPoint y: 236, endPoint x: 702, endPoint y: 198, distance: 38.1
click at [702, 198] on input "True" at bounding box center [705, 200] width 15 height 12
radio input "true"
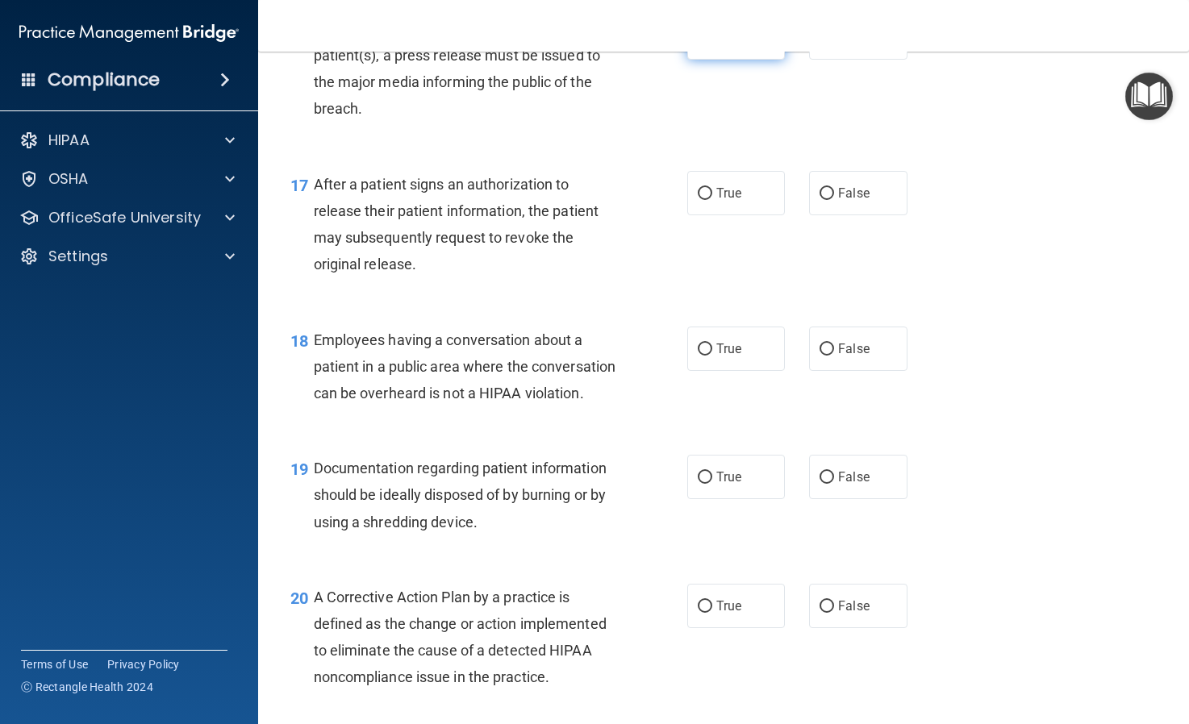
scroll to position [2241, 0]
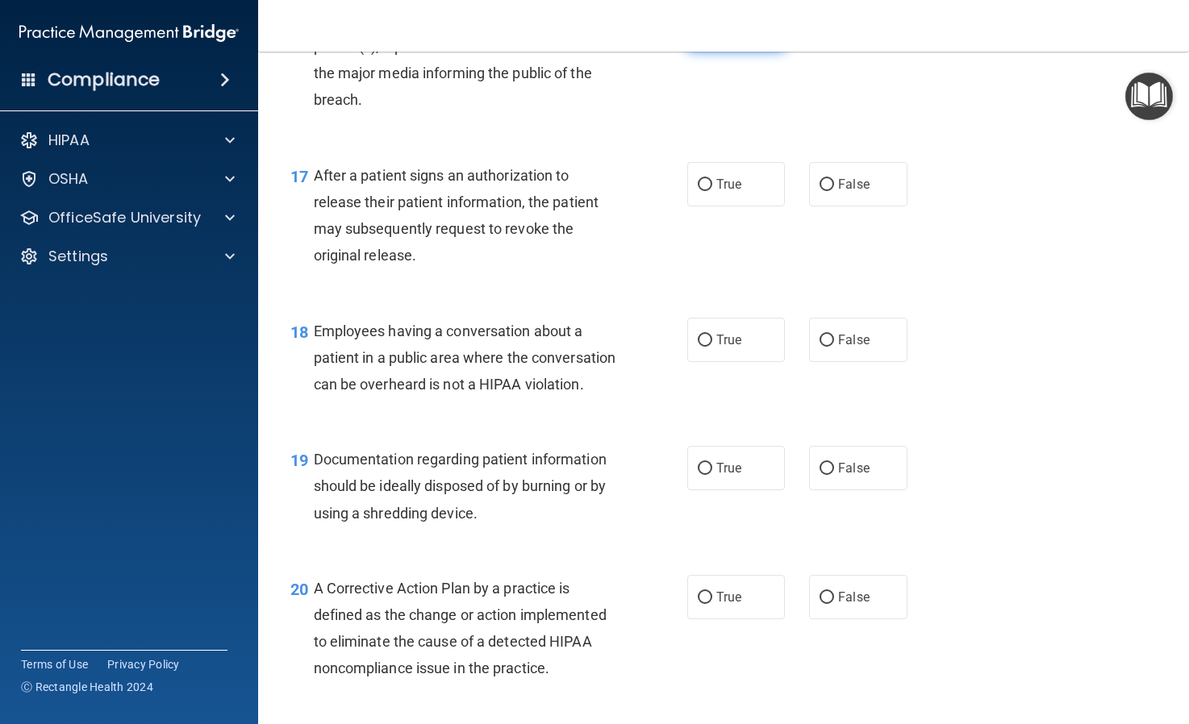
click at [708, 183] on input "True" at bounding box center [705, 185] width 15 height 12
radio input "true"
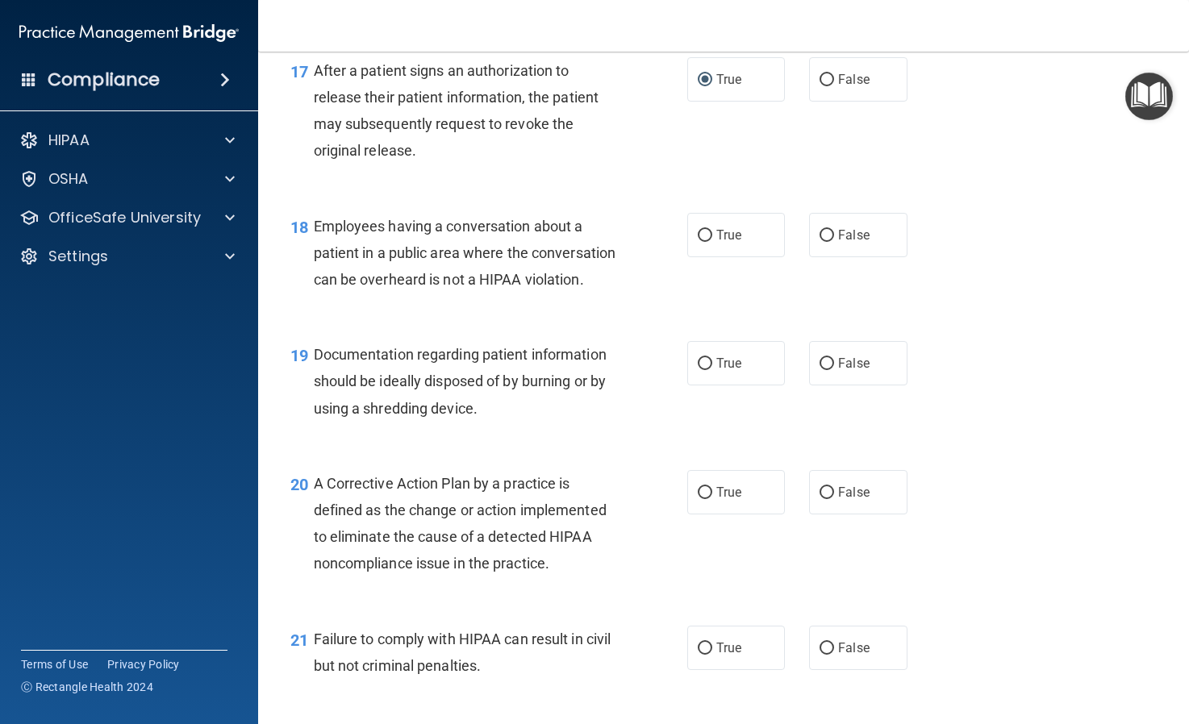
scroll to position [2355, 0]
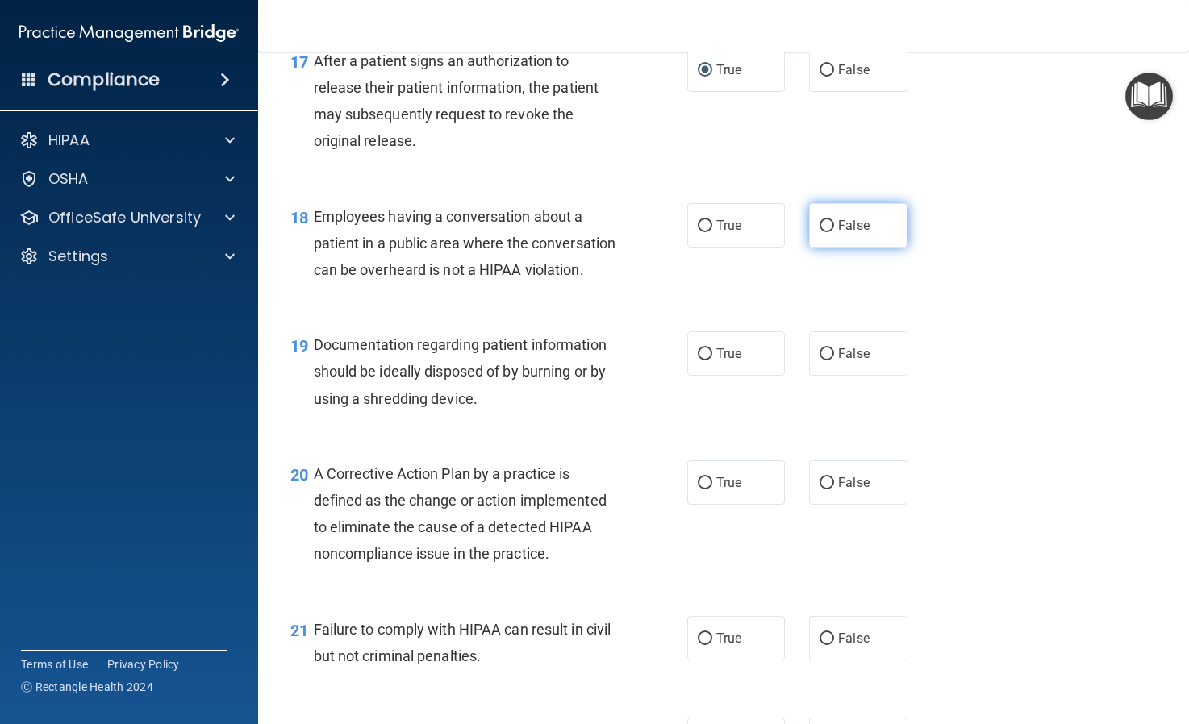
drag, startPoint x: 702, startPoint y: 198, endPoint x: 831, endPoint y: 225, distance: 131.8
click at [831, 225] on input "False" at bounding box center [827, 226] width 15 height 12
radio input "true"
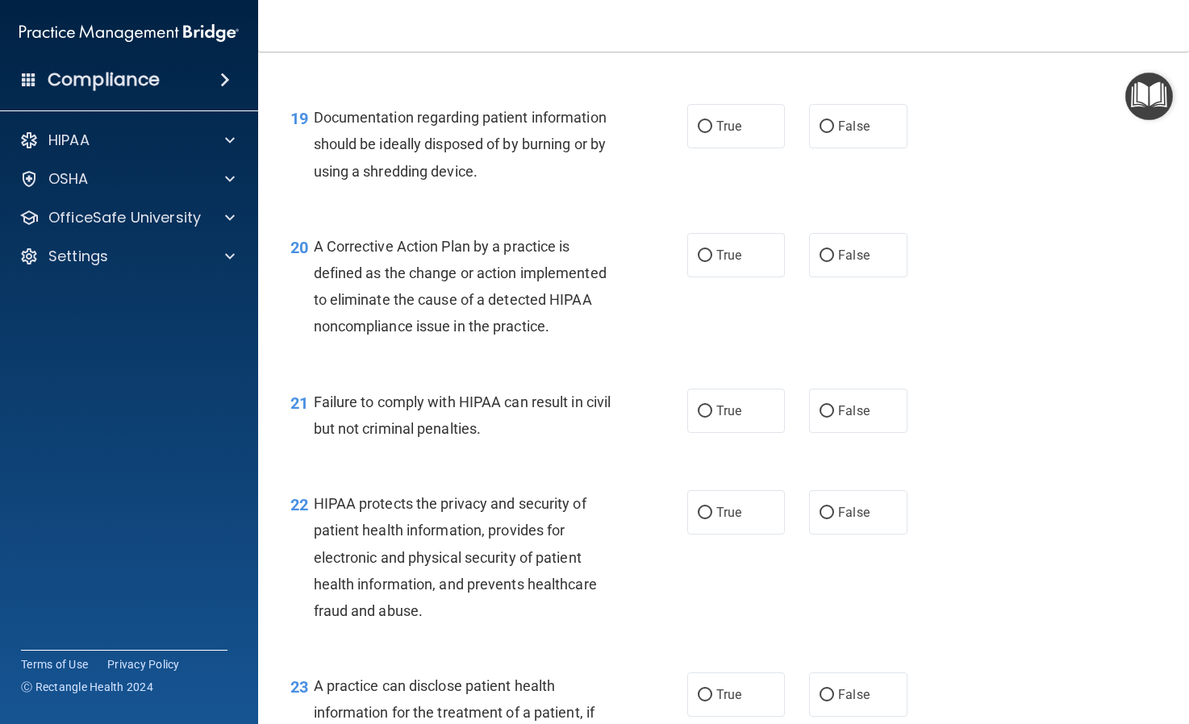
scroll to position [2593, 0]
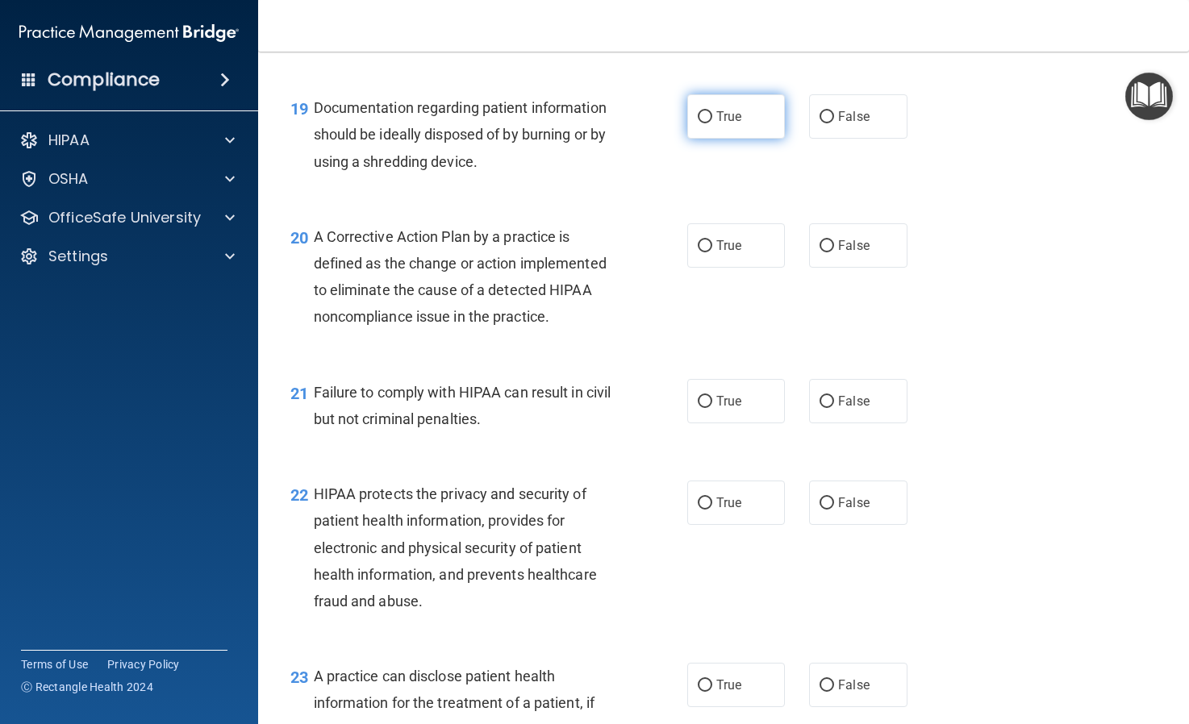
drag, startPoint x: 831, startPoint y: 225, endPoint x: 699, endPoint y: 115, distance: 171.2
click at [699, 115] on input "True" at bounding box center [705, 117] width 15 height 12
radio input "true"
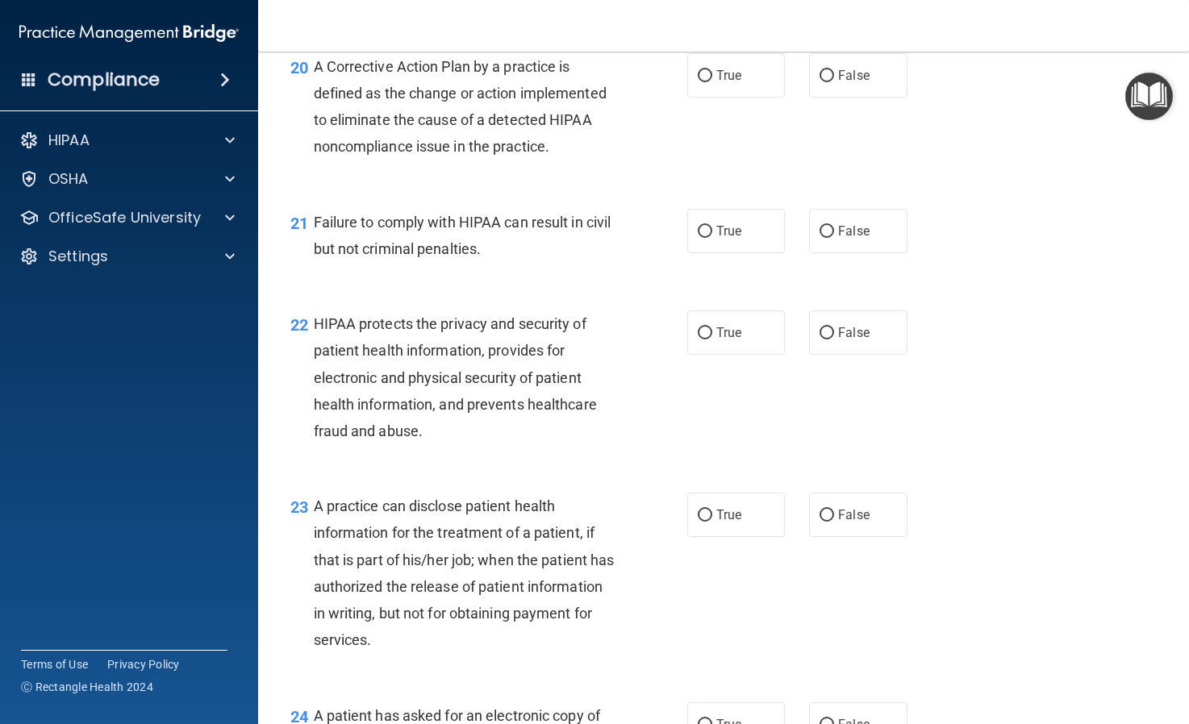
scroll to position [2764, 0]
drag, startPoint x: 699, startPoint y: 115, endPoint x: 703, endPoint y: 73, distance: 42.9
click at [703, 73] on input "True" at bounding box center [705, 75] width 15 height 12
radio input "true"
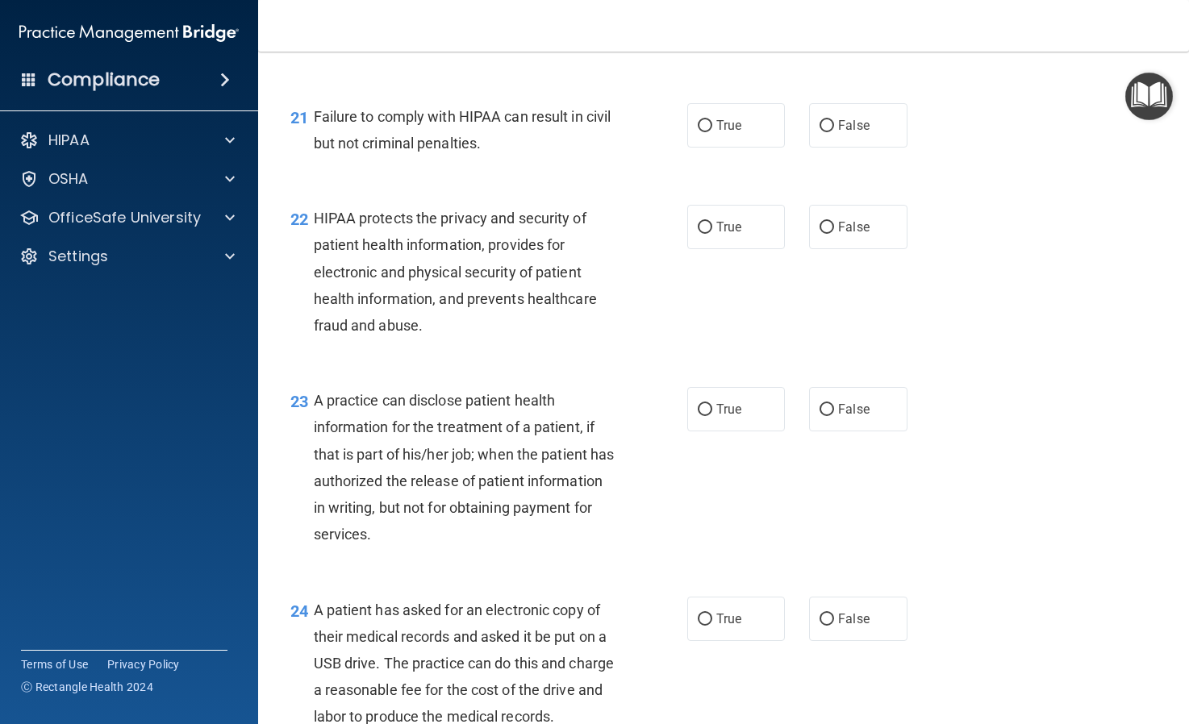
scroll to position [2869, 0]
click at [828, 125] on input "False" at bounding box center [827, 125] width 15 height 12
radio input "true"
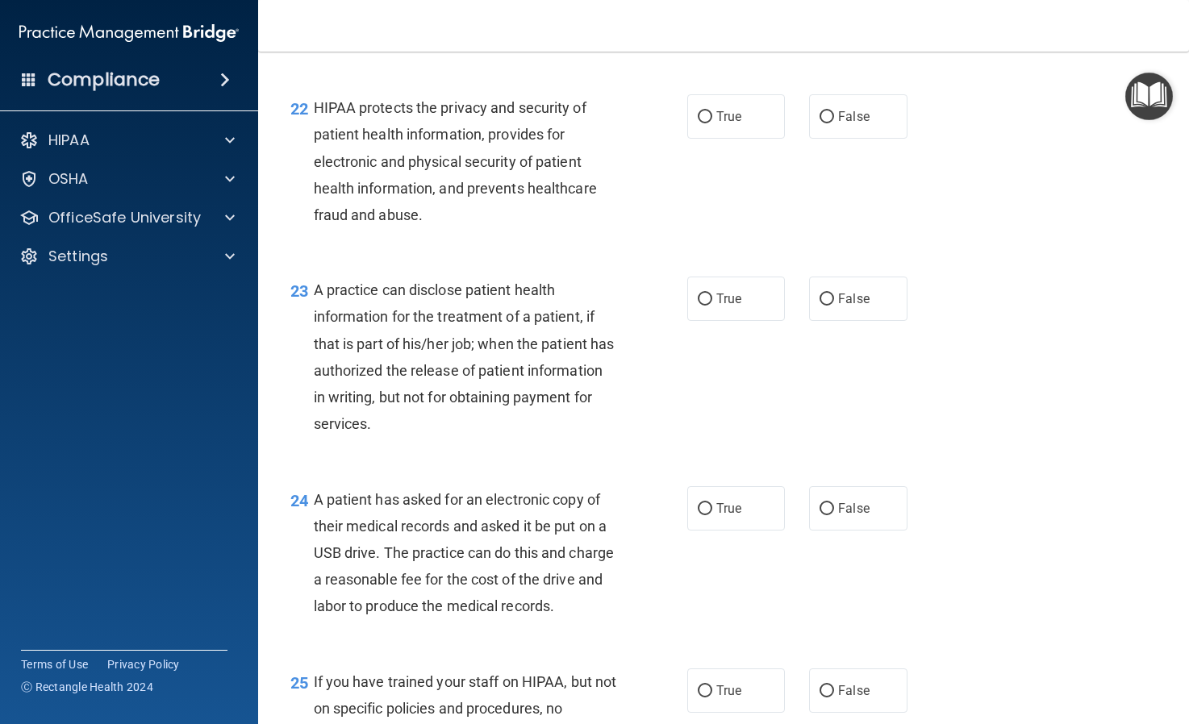
scroll to position [2980, 0]
click at [705, 117] on input "True" at bounding box center [705, 117] width 15 height 12
radio input "true"
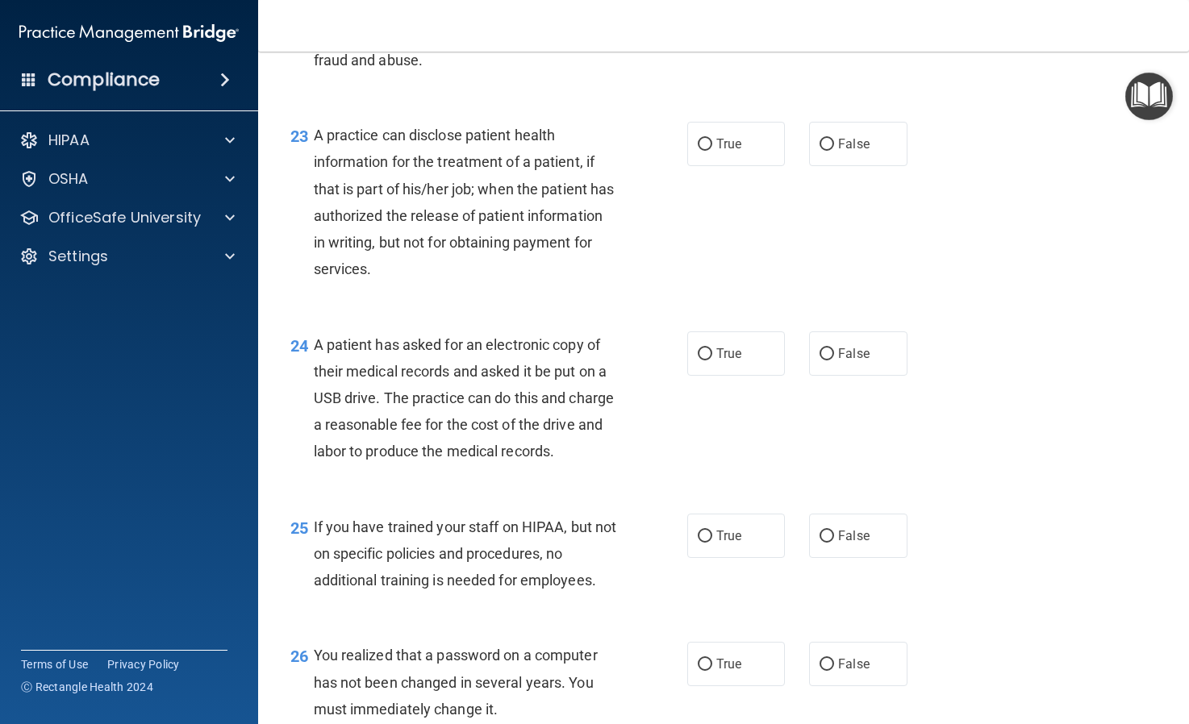
scroll to position [3136, 0]
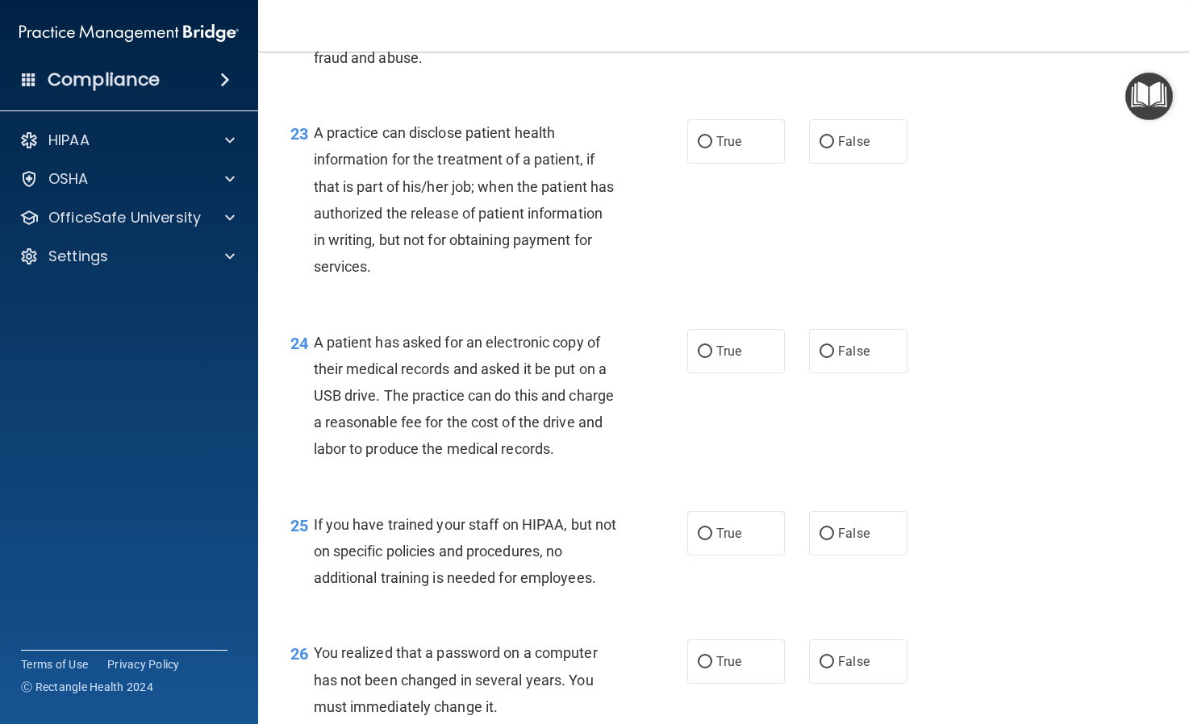
click at [704, 143] on input "True" at bounding box center [705, 142] width 15 height 12
radio input "true"
click at [828, 145] on input "False" at bounding box center [827, 142] width 15 height 12
radio input "true"
radio input "false"
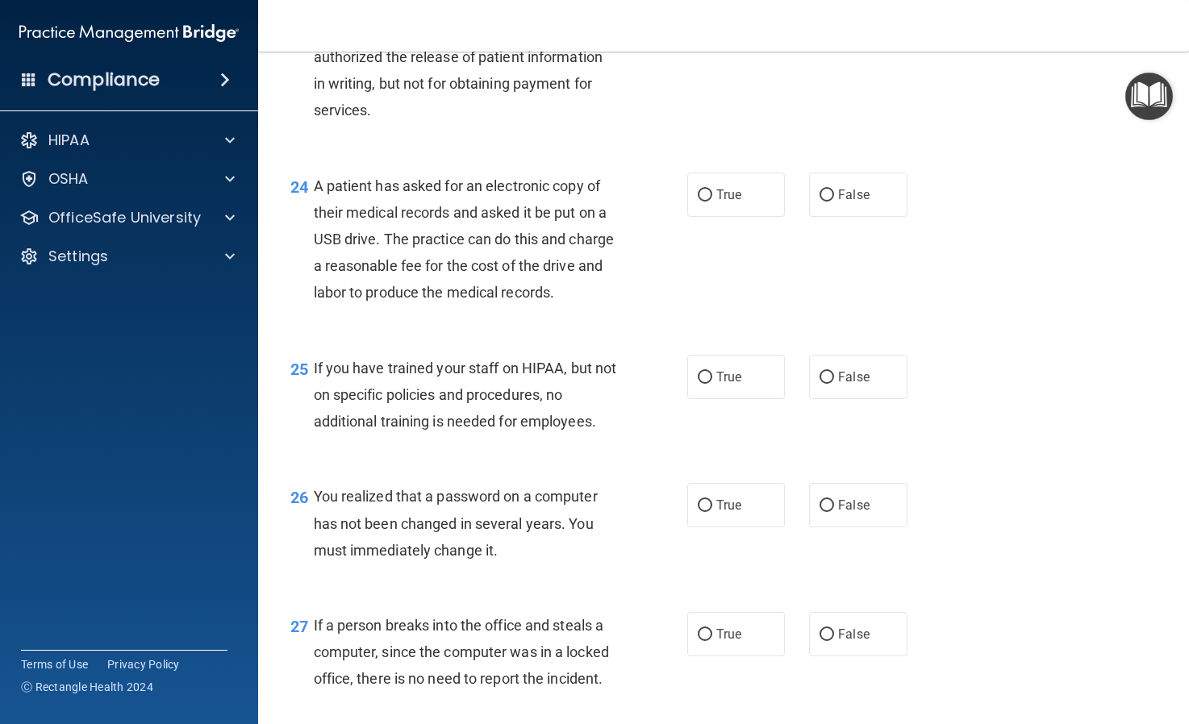
scroll to position [3292, 0]
click at [828, 197] on input "False" at bounding box center [827, 196] width 15 height 12
radio input "true"
drag, startPoint x: 703, startPoint y: 73, endPoint x: 832, endPoint y: 384, distance: 337.4
click at [832, 384] on input "False" at bounding box center [827, 379] width 15 height 12
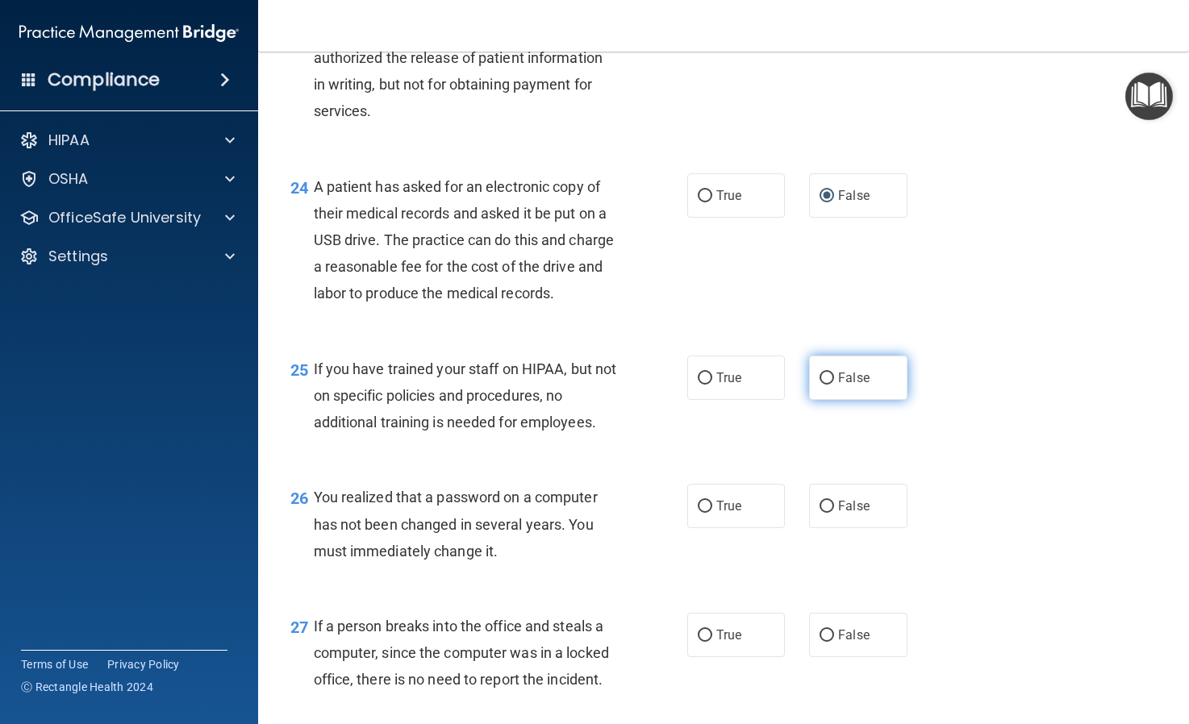
radio input "true"
click at [706, 507] on input "True" at bounding box center [705, 507] width 15 height 12
radio input "true"
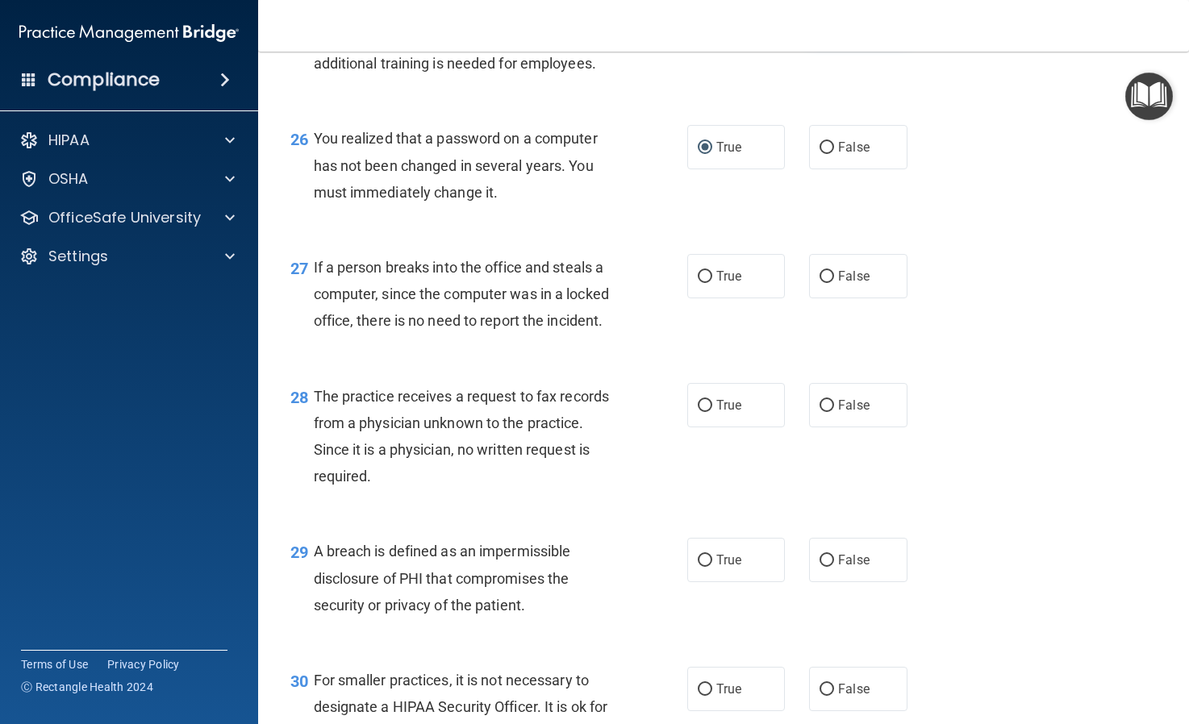
scroll to position [3652, 0]
